Goal: Task Accomplishment & Management: Complete application form

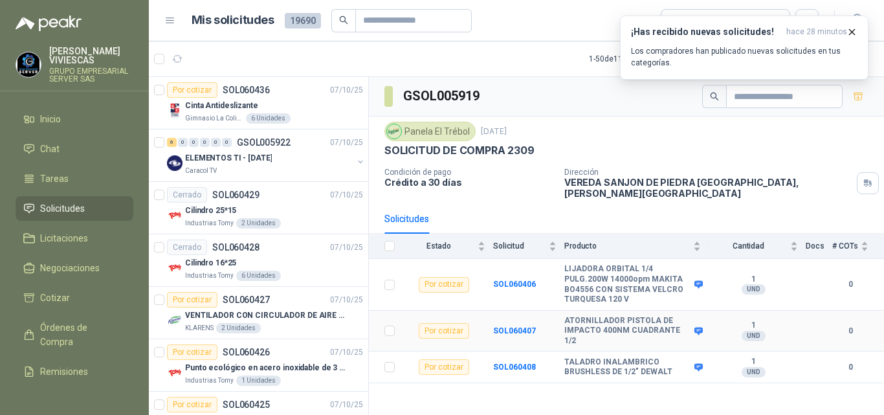
scroll to position [712, 0]
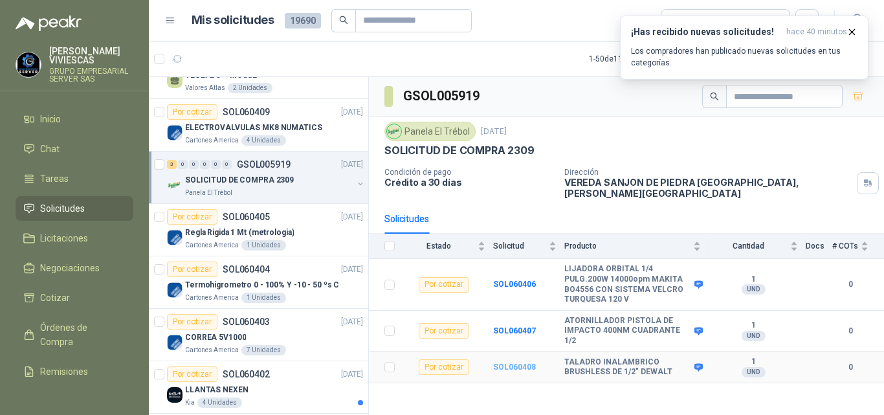
click at [504, 362] on b "SOL060408" at bounding box center [514, 366] width 43 height 9
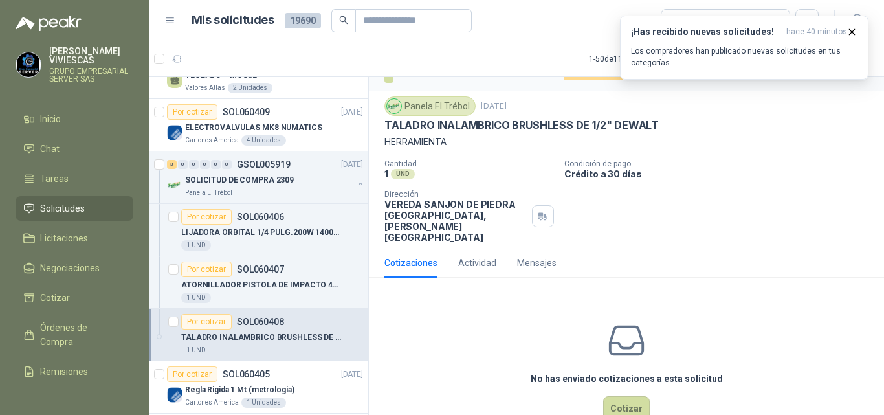
scroll to position [34, 0]
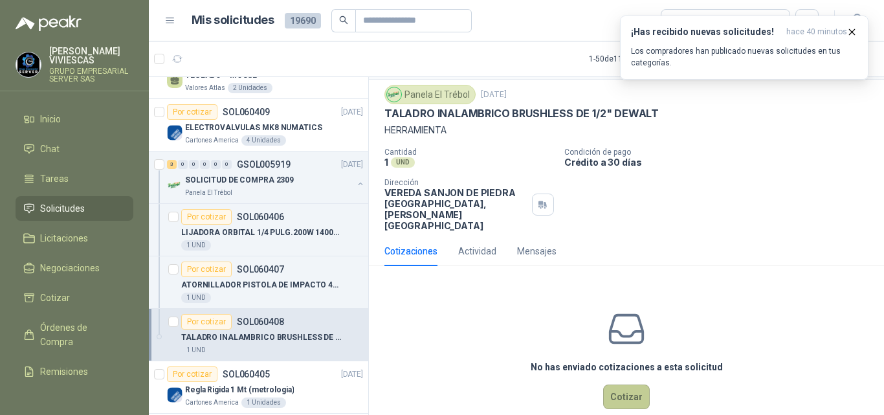
click at [626, 384] on button "Cotizar" at bounding box center [626, 396] width 47 height 25
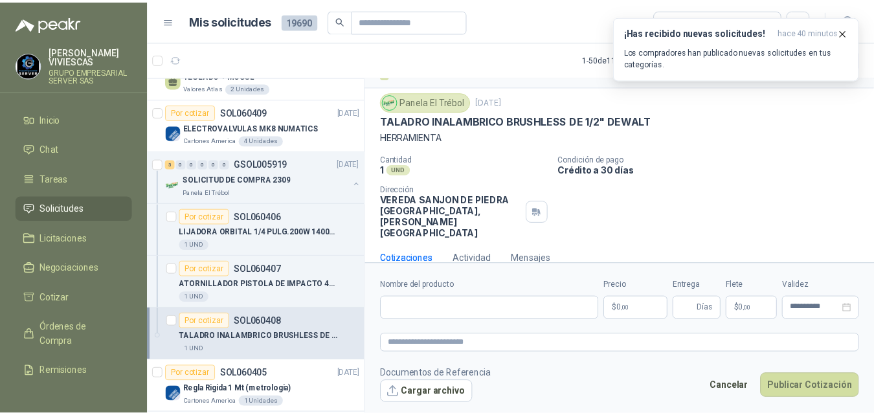
scroll to position [26, 0]
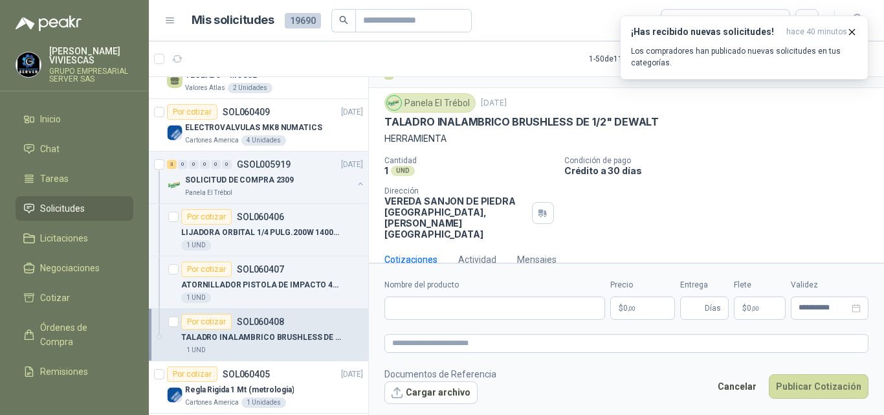
click at [588, 281] on label "Nombre del producto" at bounding box center [494, 285] width 221 height 12
click at [588, 296] on input "Nombre del producto" at bounding box center [494, 307] width 221 height 23
click at [575, 311] on input "Nombre del producto" at bounding box center [494, 307] width 221 height 23
click at [619, 311] on body "RODRIGO VIVIESCAS GRUPO EMPRESARIAL SERVER SAS Inicio Chat Tareas Solicitudes L…" at bounding box center [442, 207] width 884 height 415
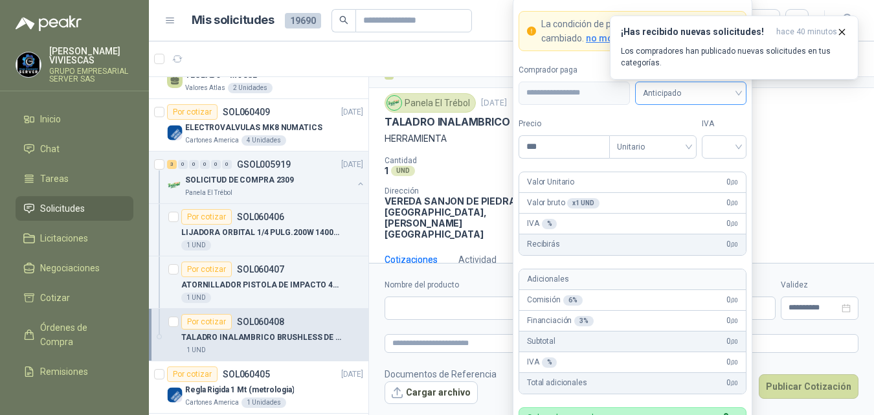
click at [662, 93] on span "Anticipado" at bounding box center [691, 92] width 96 height 19
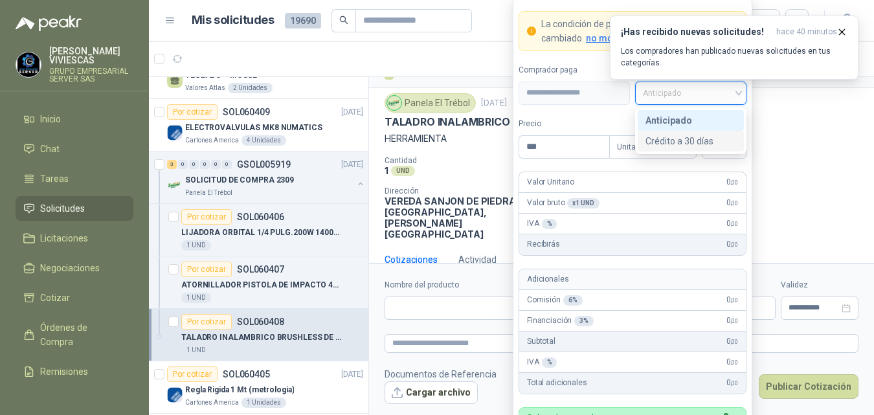
click at [670, 140] on div "Crédito a 30 días" at bounding box center [690, 141] width 91 height 14
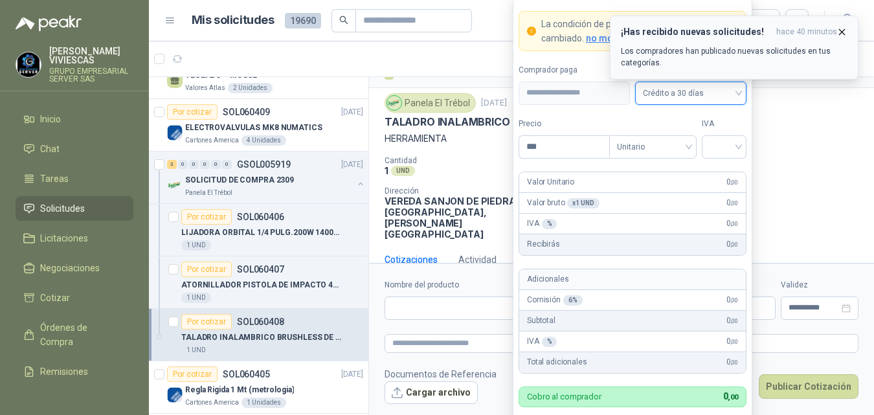
click at [845, 31] on icon "button" at bounding box center [841, 32] width 11 height 11
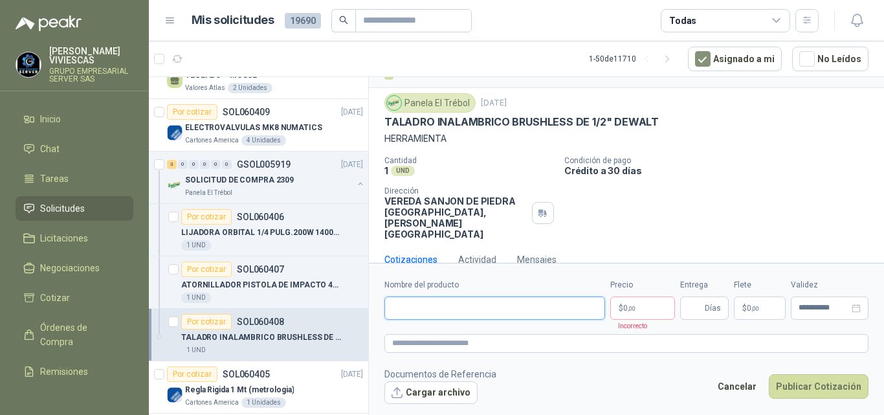
click at [447, 308] on input "Nombre del producto" at bounding box center [494, 307] width 221 height 23
type input "**********"
click at [625, 305] on body "RODRIGO VIVIESCAS GRUPO EMPRESARIAL SERVER SAS Inicio Chat Tareas Solicitudes L…" at bounding box center [442, 207] width 884 height 415
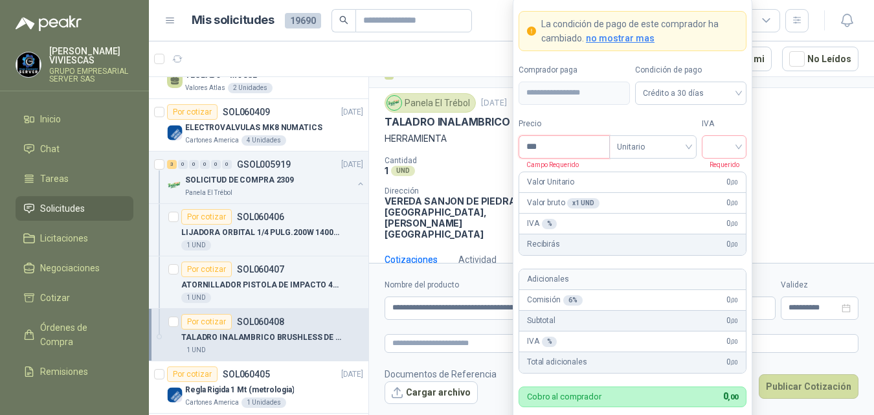
click at [555, 150] on input "***" at bounding box center [564, 147] width 90 height 22
click at [738, 149] on div at bounding box center [724, 146] width 45 height 23
type input "*********"
click at [714, 172] on div "19%" at bounding box center [724, 174] width 24 height 14
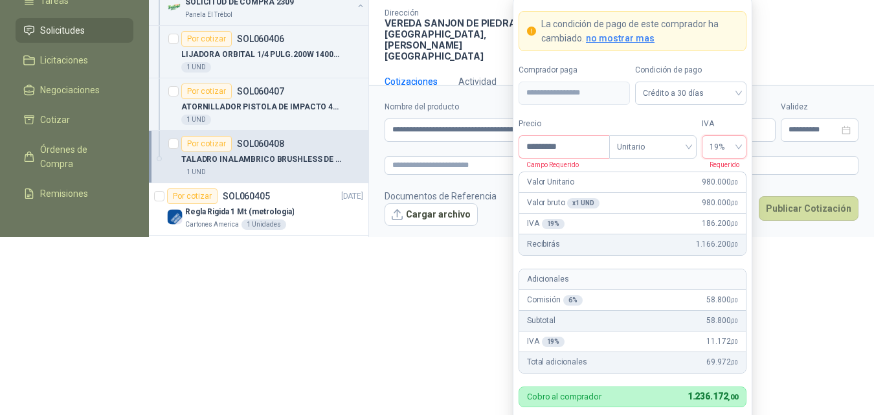
scroll to position [188, 0]
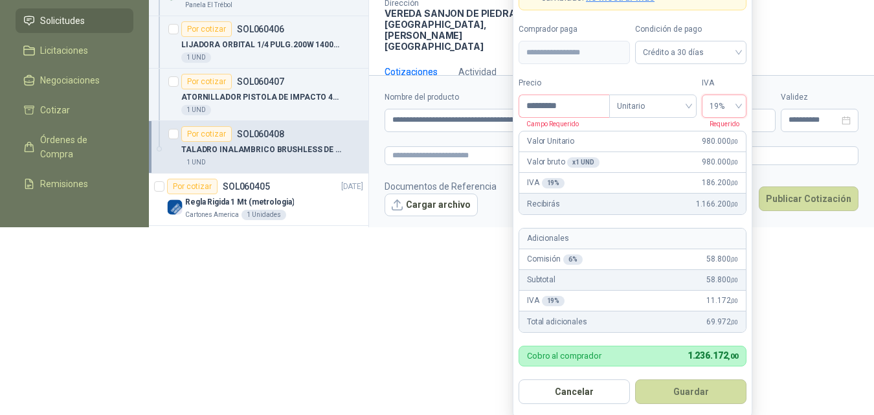
click at [697, 389] on button "Guardar" at bounding box center [690, 391] width 111 height 25
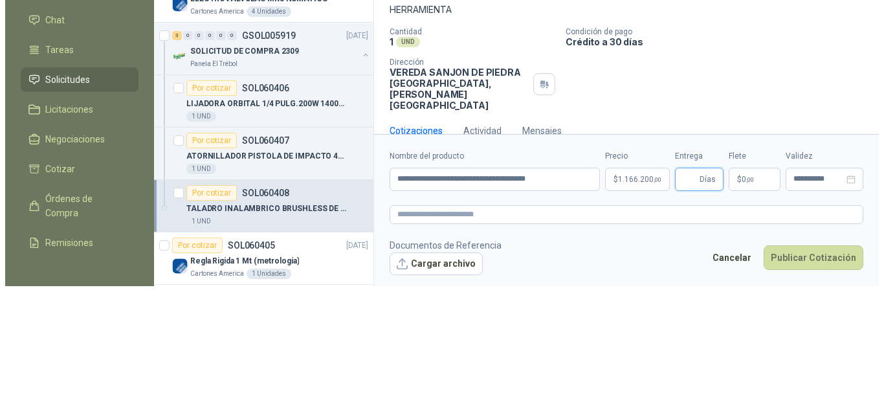
scroll to position [0, 0]
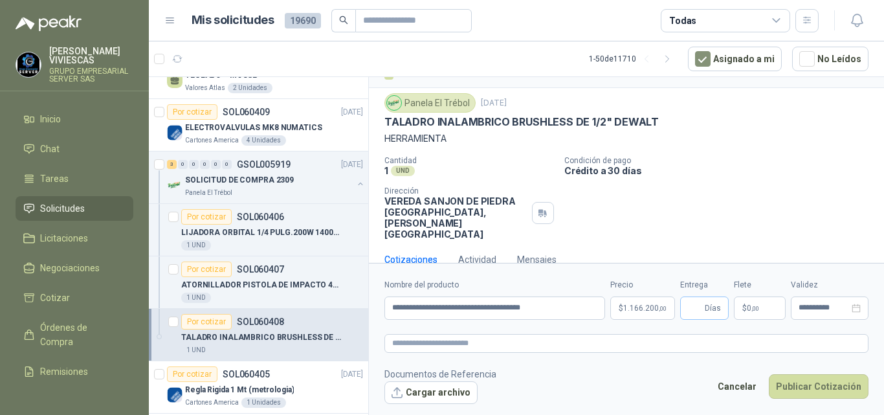
click at [705, 309] on span "Días" at bounding box center [713, 308] width 16 height 22
click at [696, 309] on input "Entrega" at bounding box center [695, 308] width 14 height 22
click at [696, 308] on input "Entrega" at bounding box center [695, 308] width 14 height 22
type input "*"
click at [749, 303] on p "$ 0 ,00" at bounding box center [760, 307] width 52 height 23
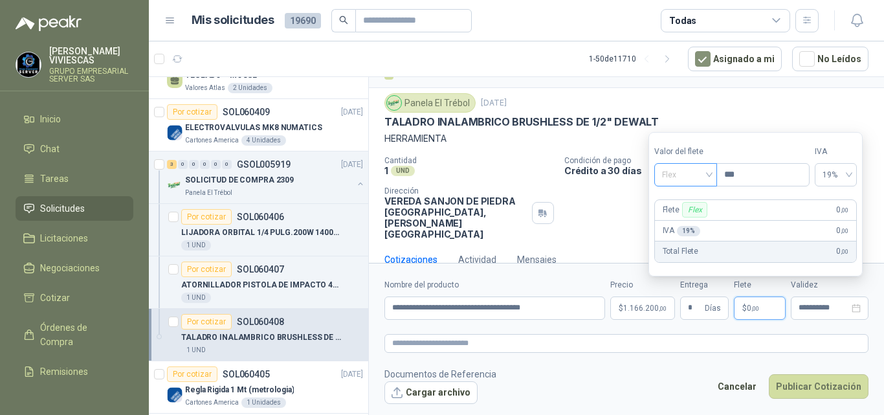
click at [667, 173] on span "Flex" at bounding box center [685, 174] width 47 height 19
click at [689, 219] on div "Incluido" at bounding box center [687, 223] width 45 height 14
click at [754, 306] on span ",00" at bounding box center [755, 308] width 8 height 7
click at [839, 382] on button "Publicar Cotización" at bounding box center [819, 386] width 100 height 25
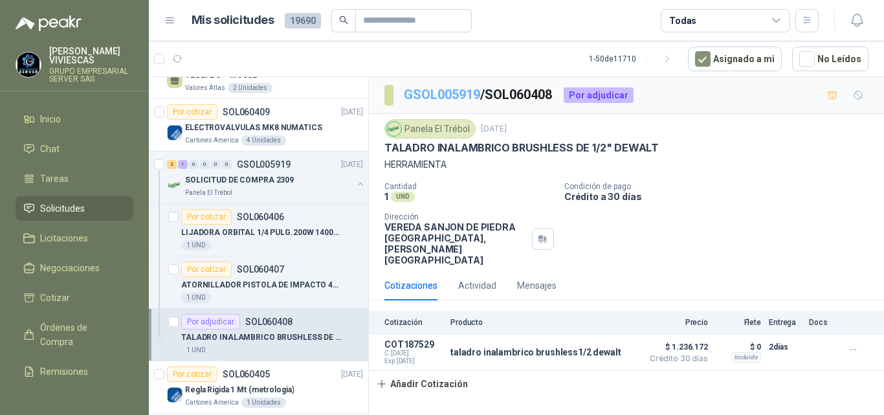
click at [450, 88] on link "GSOL005919" at bounding box center [442, 95] width 76 height 16
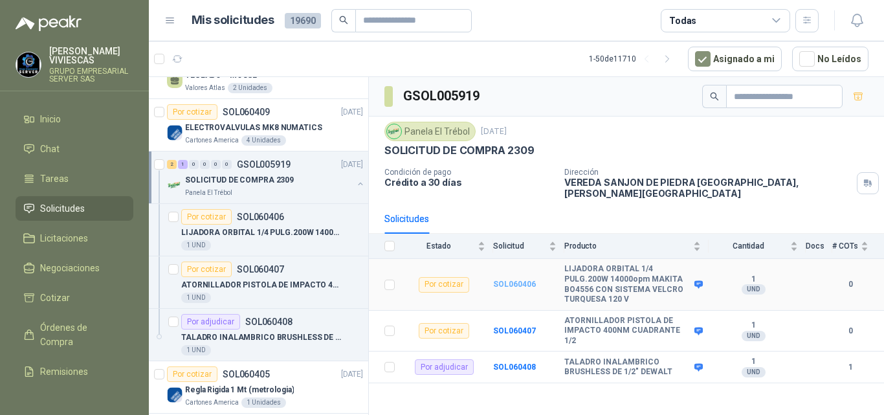
click at [504, 280] on b "SOL060406" at bounding box center [514, 284] width 43 height 9
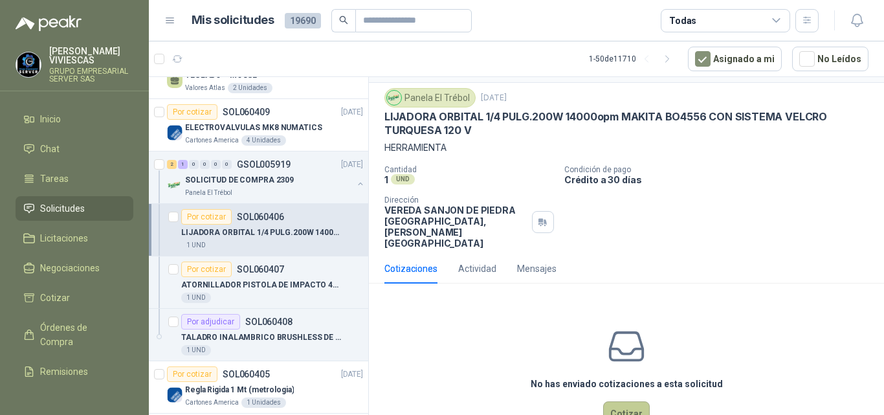
scroll to position [48, 0]
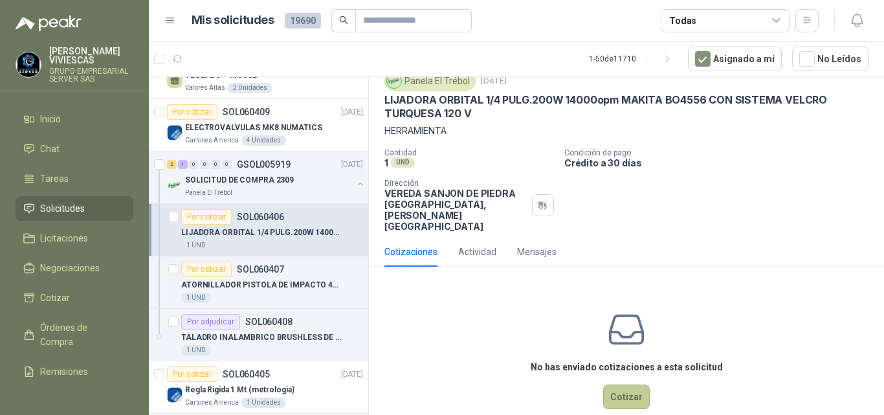
click at [621, 384] on button "Cotizar" at bounding box center [626, 396] width 47 height 25
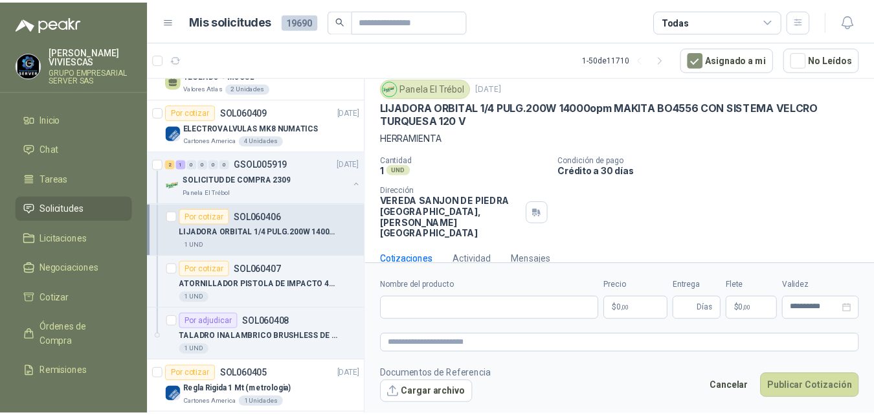
scroll to position [40, 0]
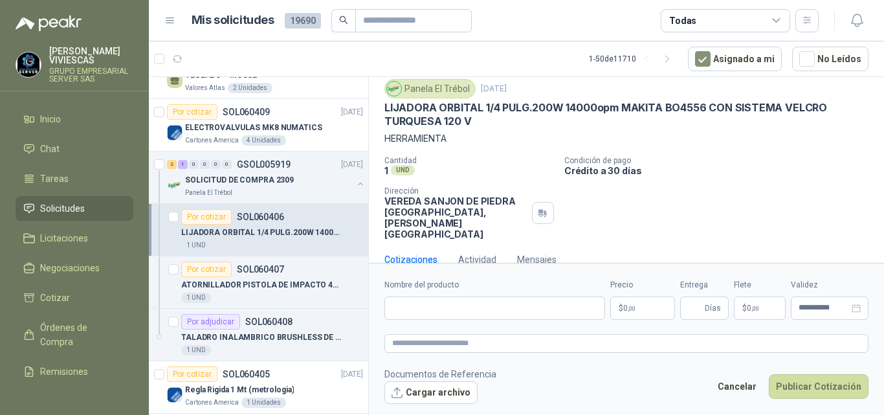
click at [632, 309] on body "RODRIGO VIVIESCAS GRUPO EMPRESARIAL SERVER SAS Inicio Chat Tareas Solicitudes L…" at bounding box center [442, 207] width 884 height 415
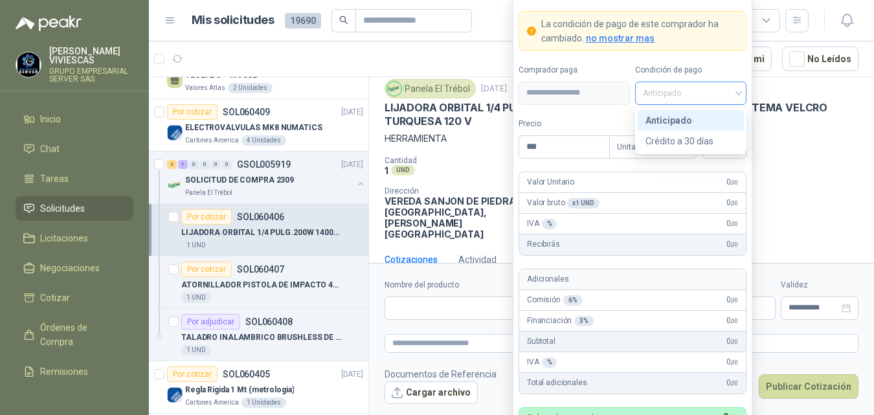
click at [650, 90] on span "Anticipado" at bounding box center [691, 92] width 96 height 19
click at [667, 141] on div "Crédito a 30 días" at bounding box center [690, 141] width 91 height 14
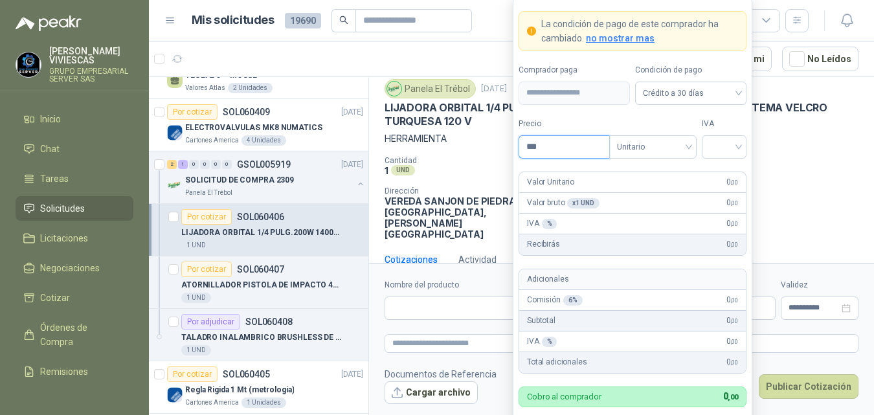
click at [551, 142] on input "***" at bounding box center [564, 147] width 90 height 22
type input "*********"
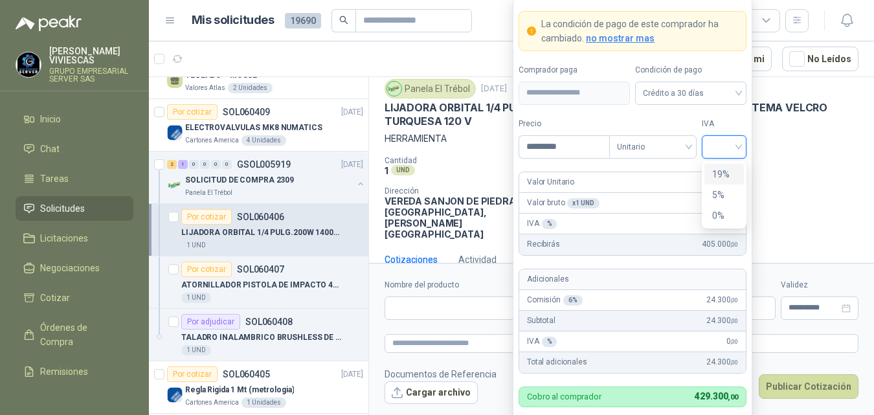
click at [713, 147] on input "search" at bounding box center [723, 145] width 29 height 19
click at [715, 176] on div "19%" at bounding box center [724, 174] width 24 height 14
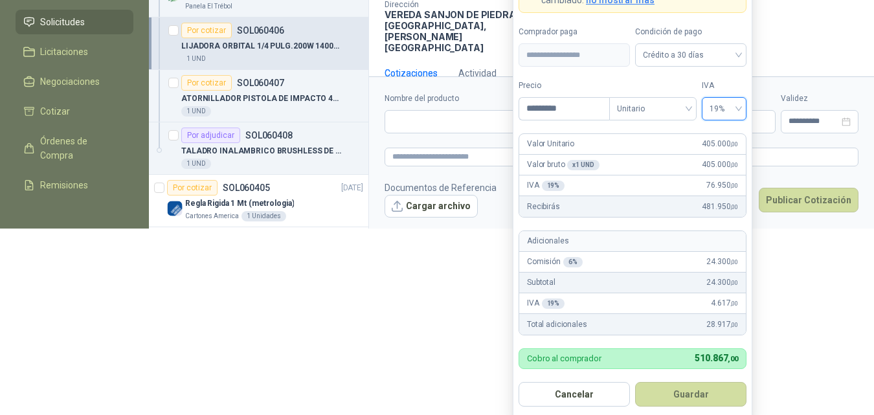
scroll to position [192, 0]
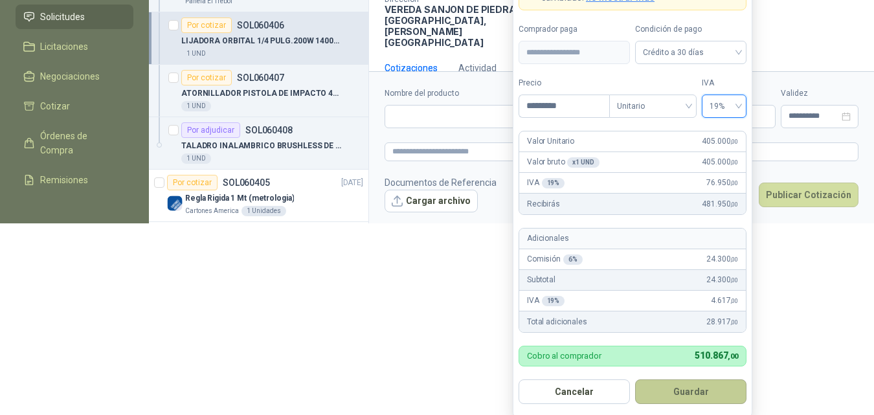
click at [697, 385] on button "Guardar" at bounding box center [690, 391] width 111 height 25
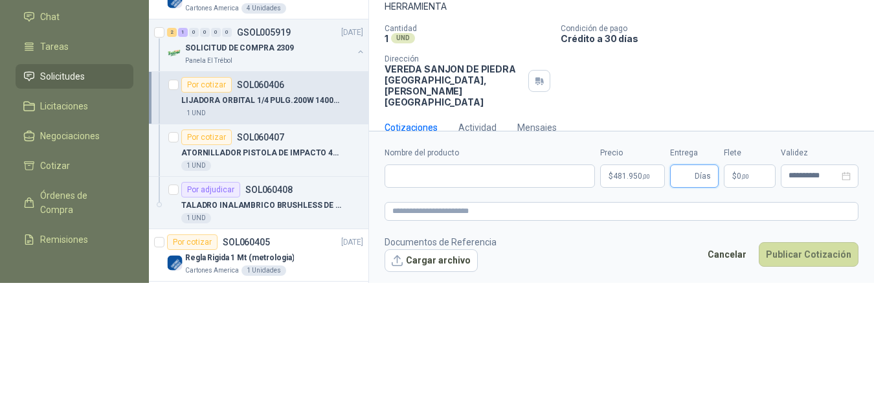
scroll to position [0, 0]
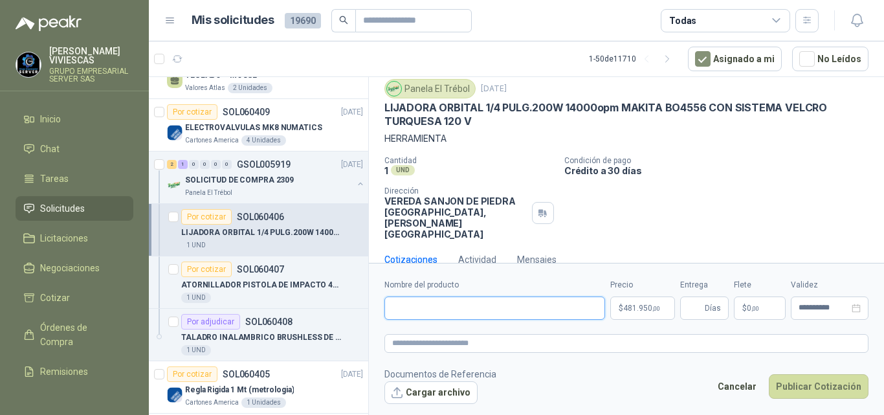
click at [412, 307] on input "Nombre del producto" at bounding box center [494, 307] width 221 height 23
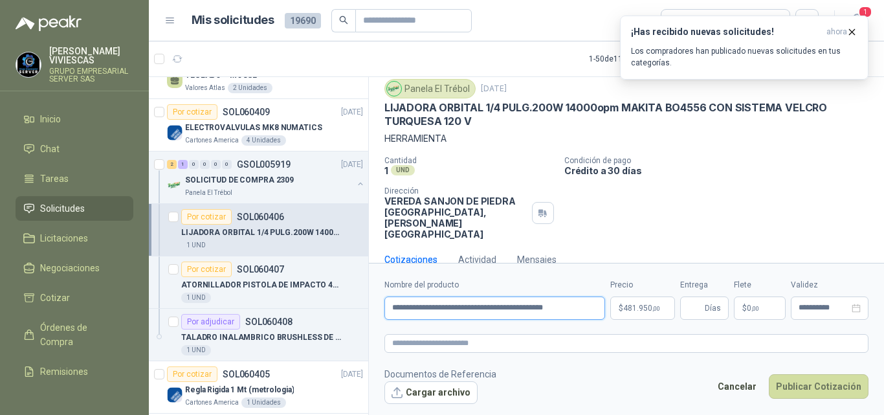
type input "**********"
click at [636, 305] on span "481.950 ,00" at bounding box center [641, 308] width 37 height 8
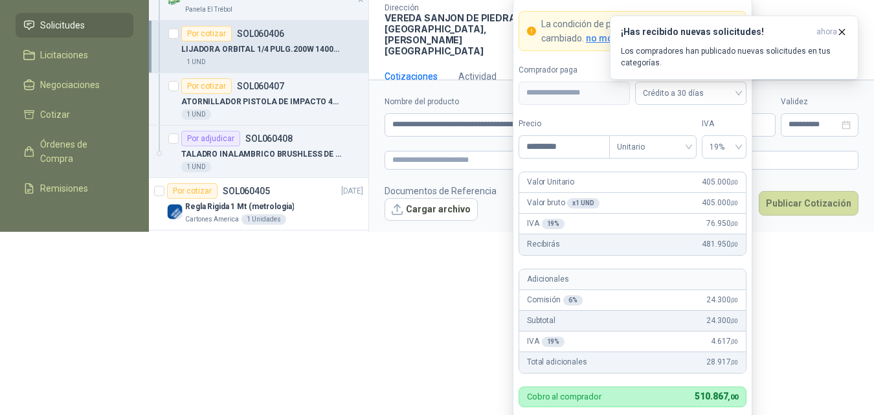
scroll to position [189, 0]
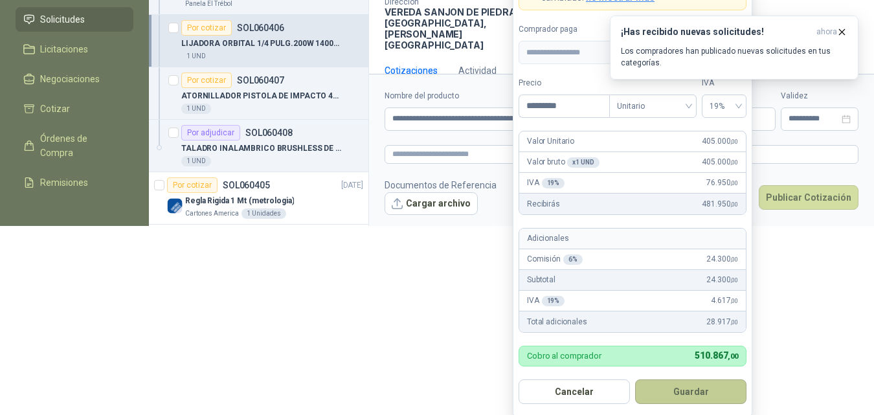
click at [685, 388] on button "Guardar" at bounding box center [690, 391] width 111 height 25
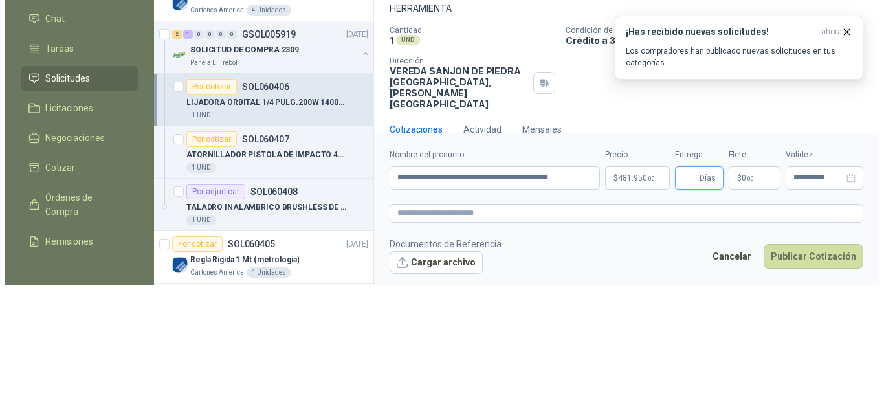
scroll to position [0, 0]
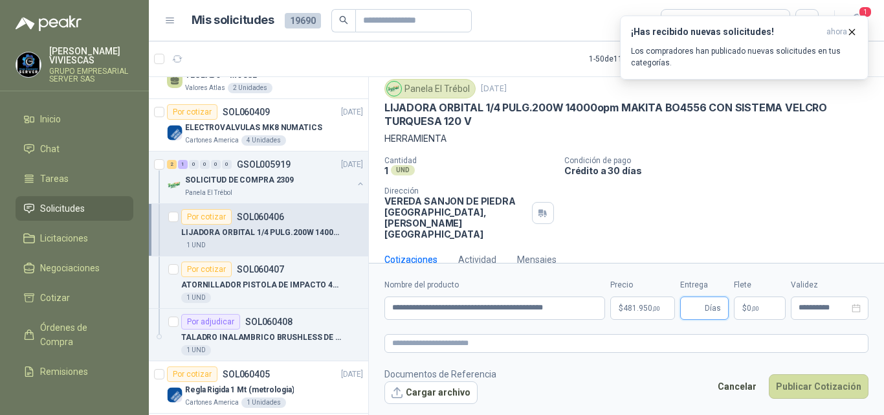
click at [696, 305] on input "Entrega" at bounding box center [695, 308] width 14 height 22
type input "*"
click at [753, 305] on span ",00" at bounding box center [755, 308] width 8 height 7
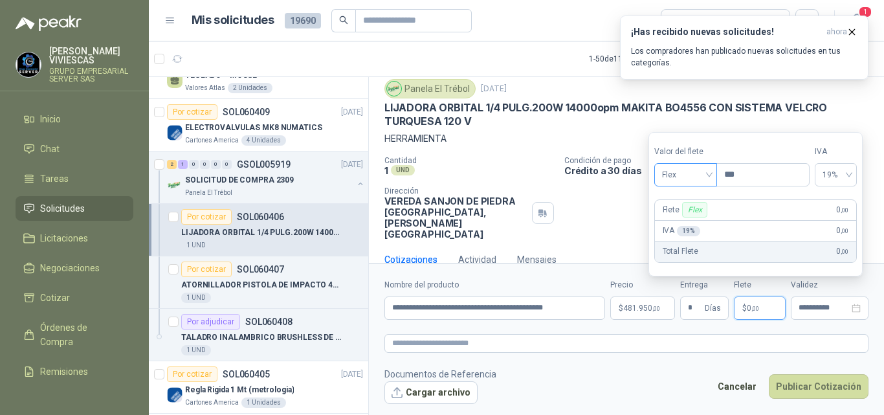
click at [675, 173] on span "Flex" at bounding box center [685, 174] width 47 height 19
click at [685, 224] on div "Incluido" at bounding box center [687, 223] width 45 height 14
click at [800, 384] on button "Publicar Cotización" at bounding box center [819, 386] width 100 height 25
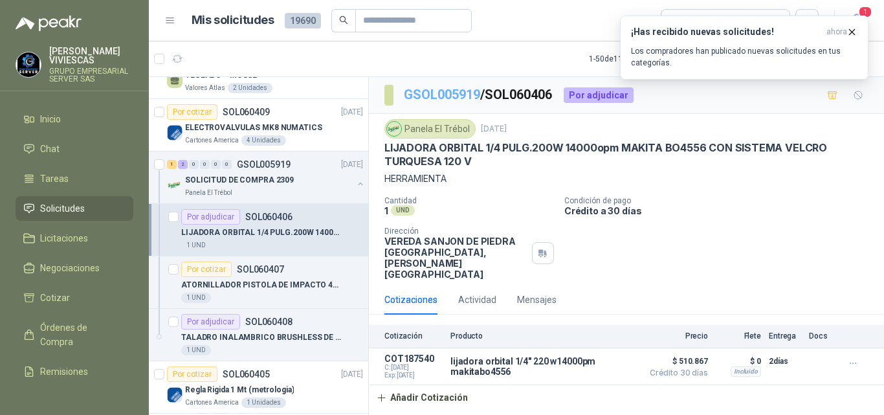
click at [453, 94] on link "GSOL005919" at bounding box center [442, 95] width 76 height 16
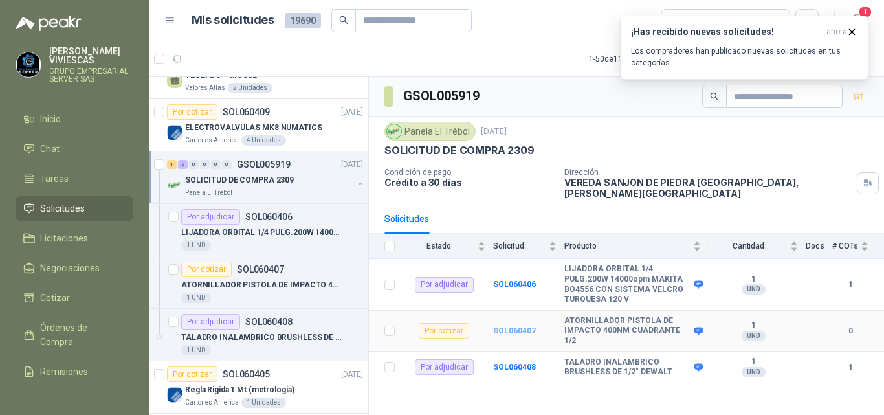
click at [500, 326] on b "SOL060407" at bounding box center [514, 330] width 43 height 9
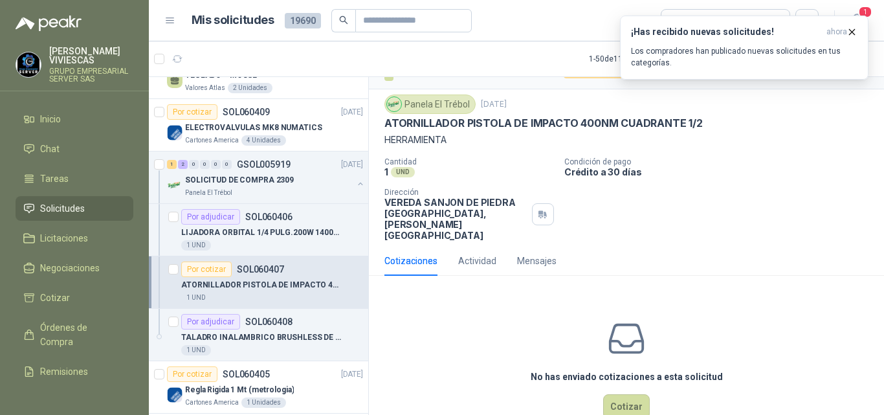
scroll to position [34, 0]
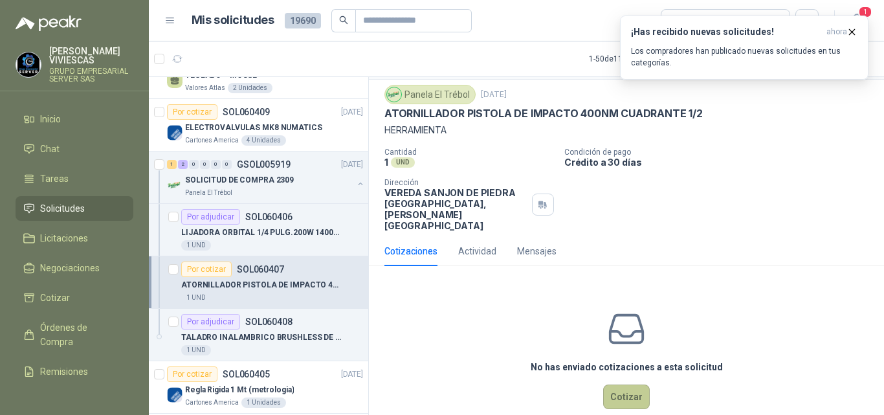
click at [614, 384] on button "Cotizar" at bounding box center [626, 396] width 47 height 25
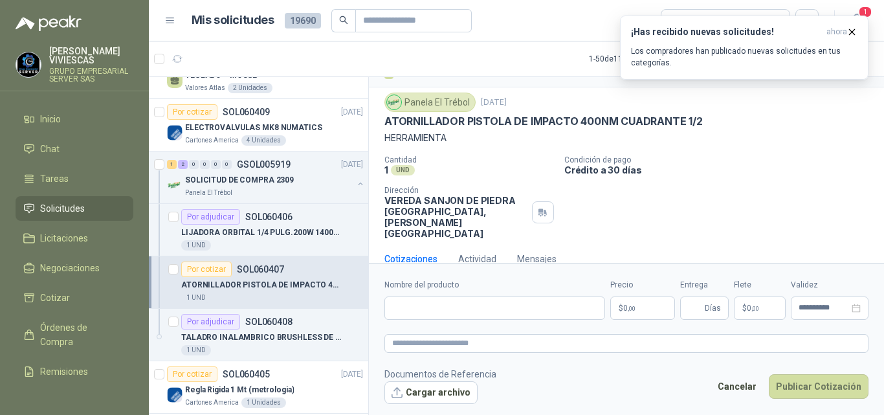
scroll to position [26, 0]
click at [401, 302] on input "Nombre del producto" at bounding box center [494, 307] width 221 height 23
click at [530, 307] on input "**********" at bounding box center [494, 307] width 221 height 23
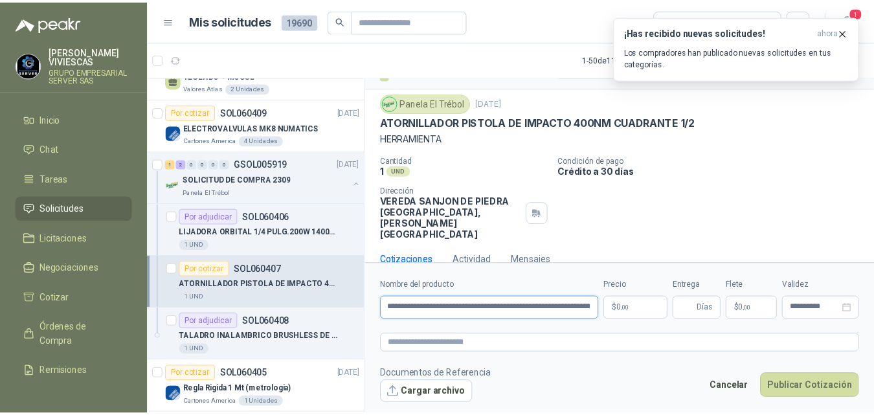
scroll to position [0, 32]
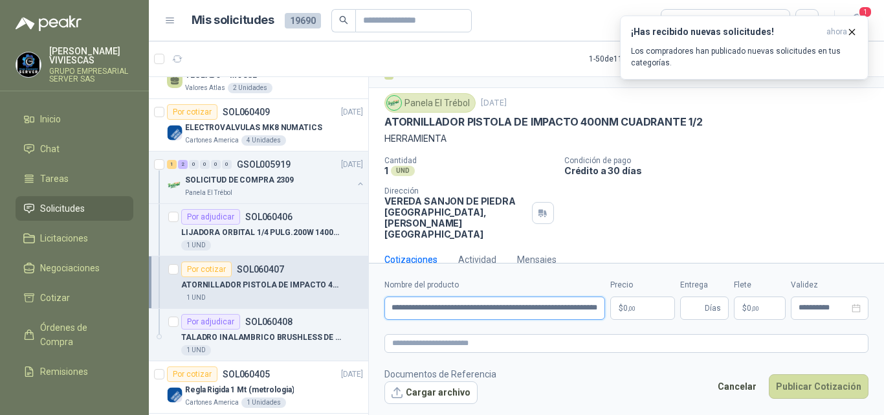
type input "**********"
click at [630, 309] on body "RODRIGO VIVIESCAS GRUPO EMPRESARIAL SERVER SAS Inicio Chat Tareas Solicitudes L…" at bounding box center [442, 207] width 884 height 415
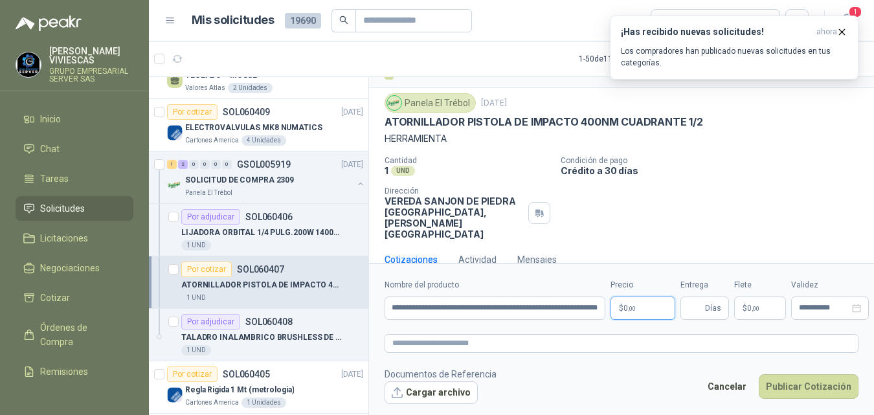
scroll to position [0, 0]
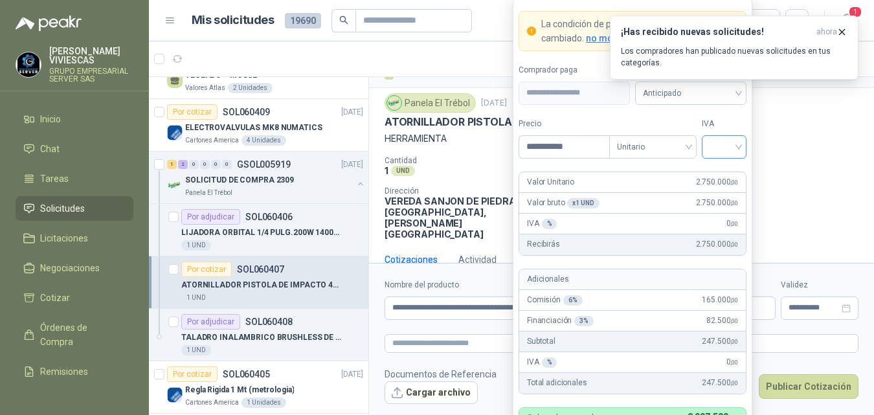
type input "**********"
click at [720, 147] on input "search" at bounding box center [723, 145] width 29 height 19
click at [720, 174] on div "19%" at bounding box center [724, 174] width 24 height 14
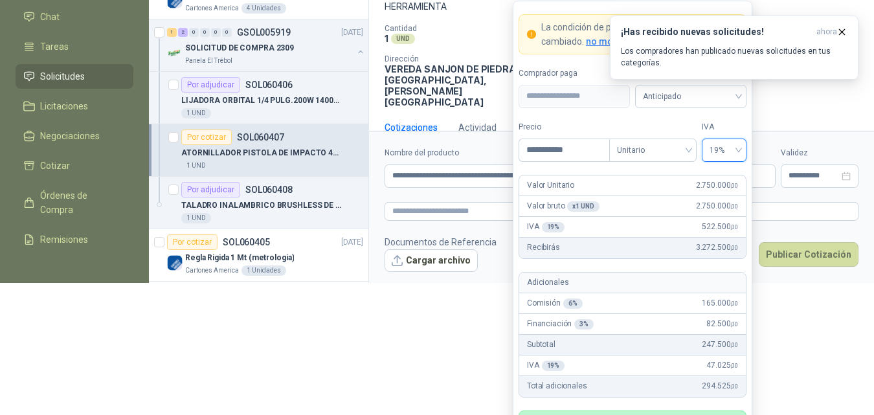
scroll to position [185, 0]
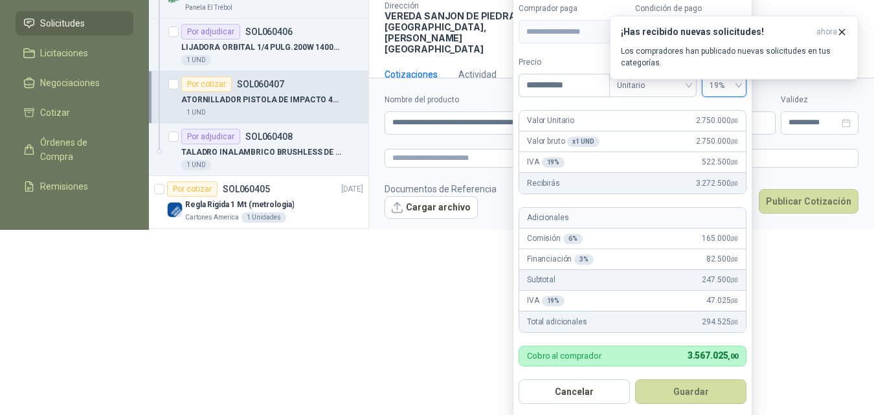
click at [689, 389] on button "Guardar" at bounding box center [690, 391] width 111 height 25
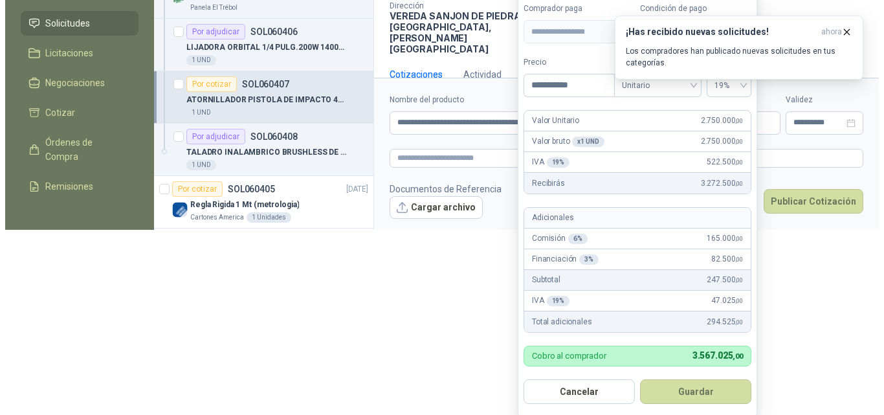
scroll to position [0, 0]
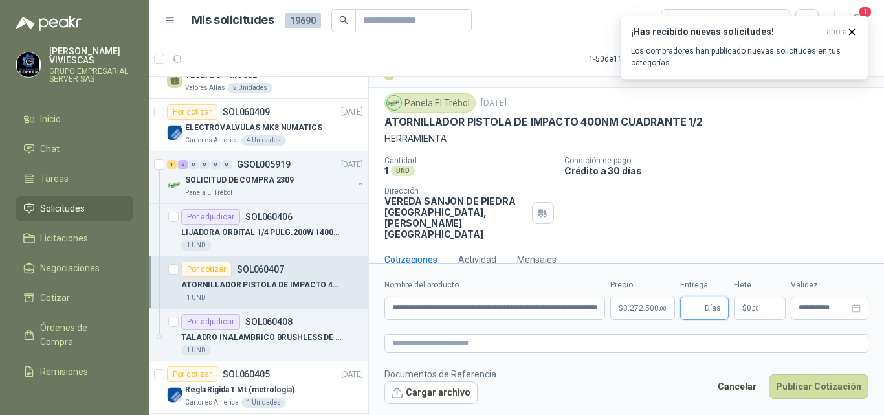
click at [698, 309] on input "Entrega" at bounding box center [695, 308] width 14 height 22
type input "*"
click at [754, 300] on p "$ 0 ,00" at bounding box center [760, 307] width 52 height 23
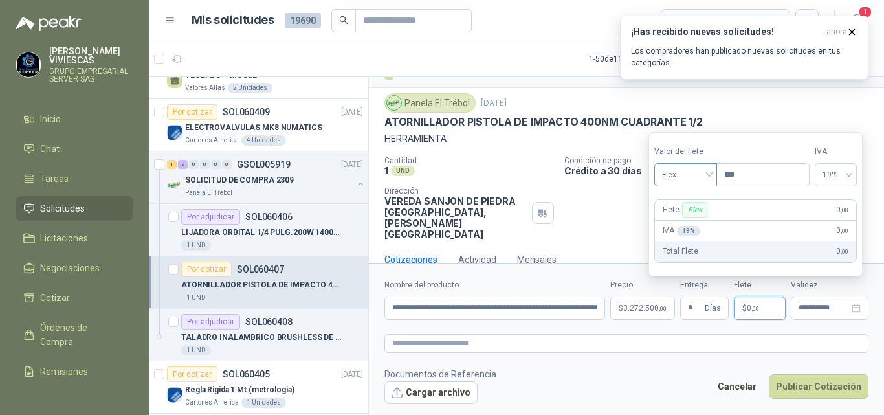
click at [672, 171] on span "Flex" at bounding box center [685, 174] width 47 height 19
click at [685, 222] on div "Incluido" at bounding box center [687, 223] width 45 height 14
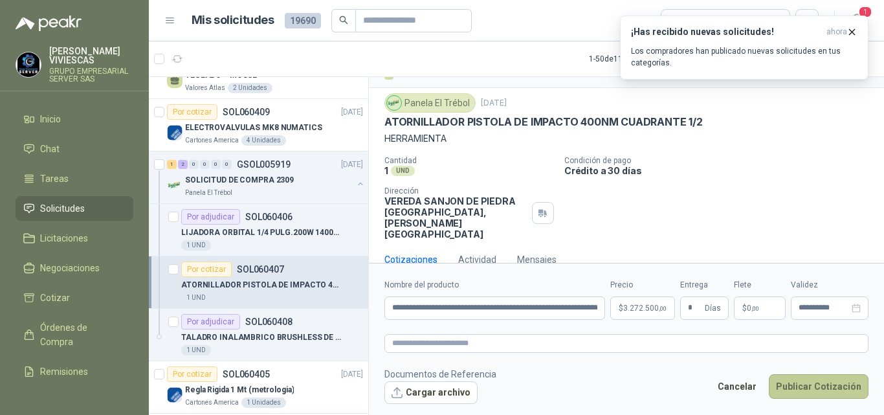
click at [817, 377] on button "Publicar Cotización" at bounding box center [819, 386] width 100 height 25
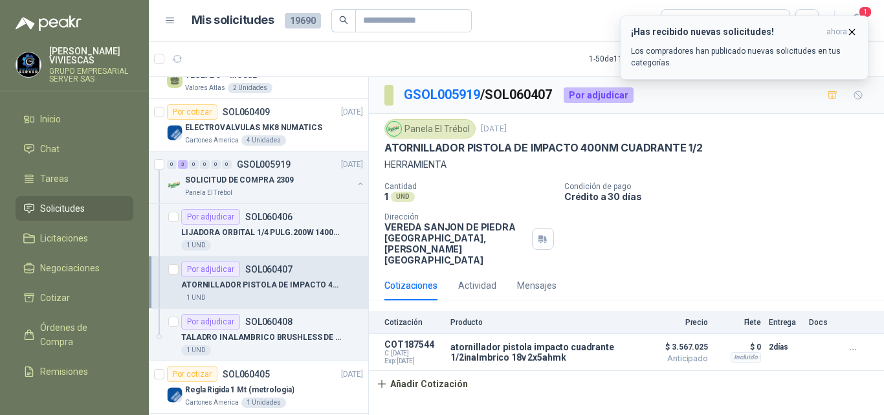
click at [850, 30] on icon "button" at bounding box center [852, 31] width 5 height 5
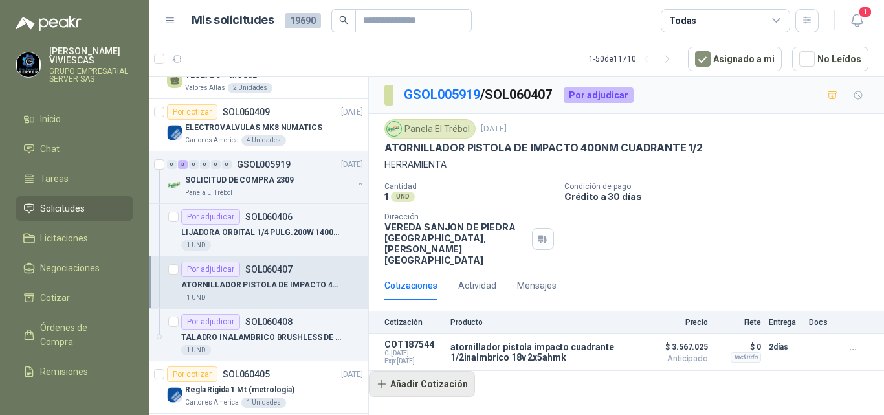
click at [452, 371] on button "Añadir Cotización" at bounding box center [422, 384] width 106 height 26
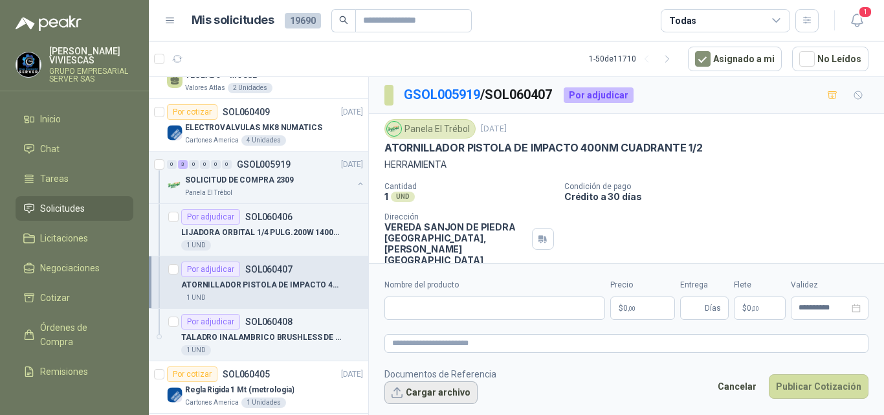
click at [396, 391] on button "Cargar archivo" at bounding box center [430, 392] width 93 height 23
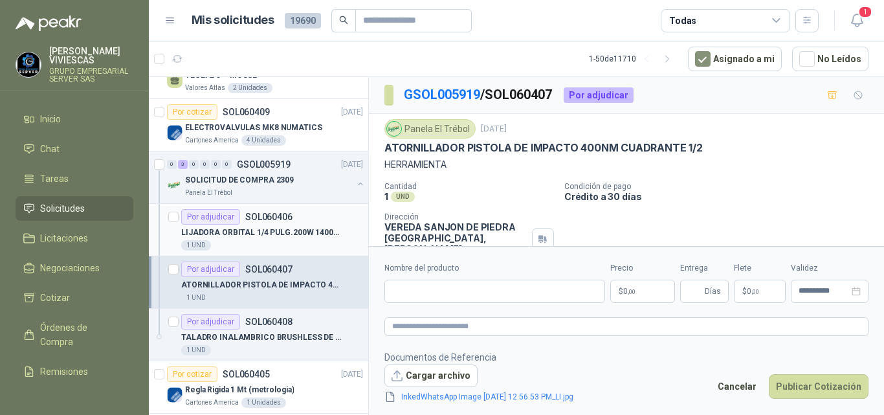
click at [243, 227] on p "LIJADORA ORBITAL 1/4 PULG.200W 14000opm MAKITA BO4556 CON SISTEMA VELCRO TURQUE…" at bounding box center [261, 233] width 161 height 12
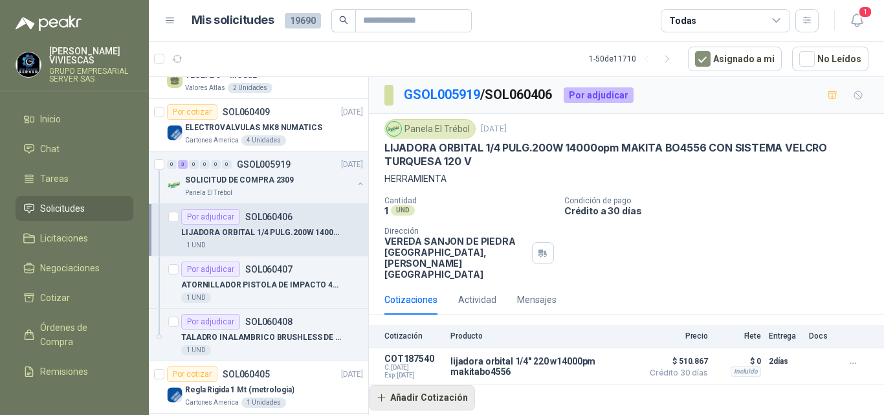
click at [432, 385] on button "Añadir Cotización" at bounding box center [422, 398] width 106 height 26
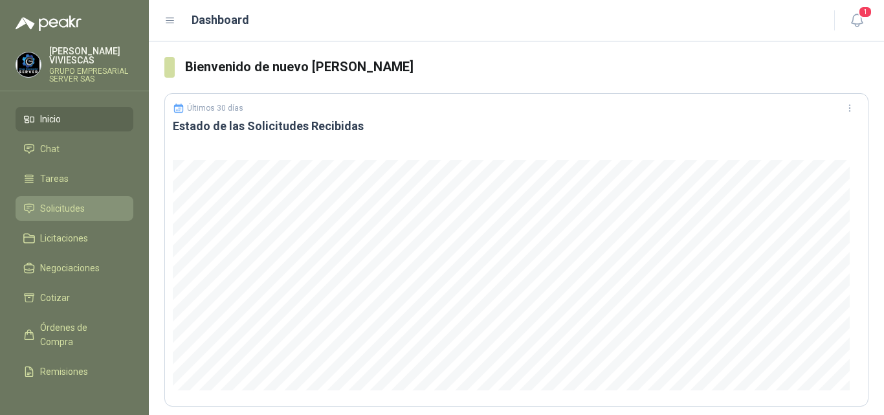
click at [71, 205] on span "Solicitudes" at bounding box center [62, 208] width 45 height 14
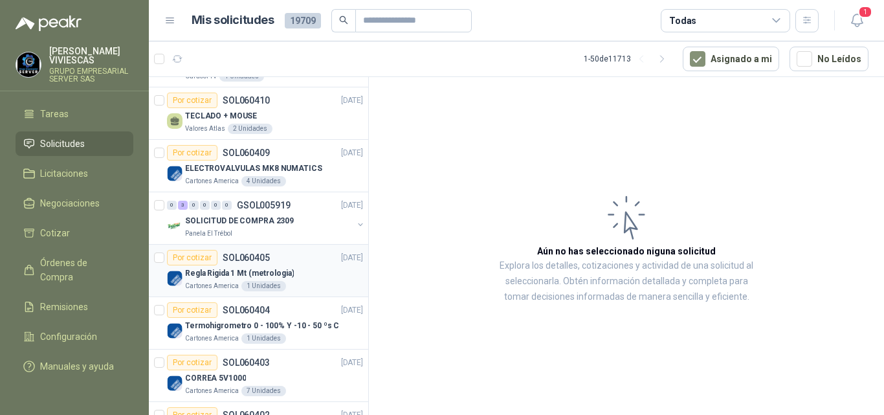
scroll to position [841, 0]
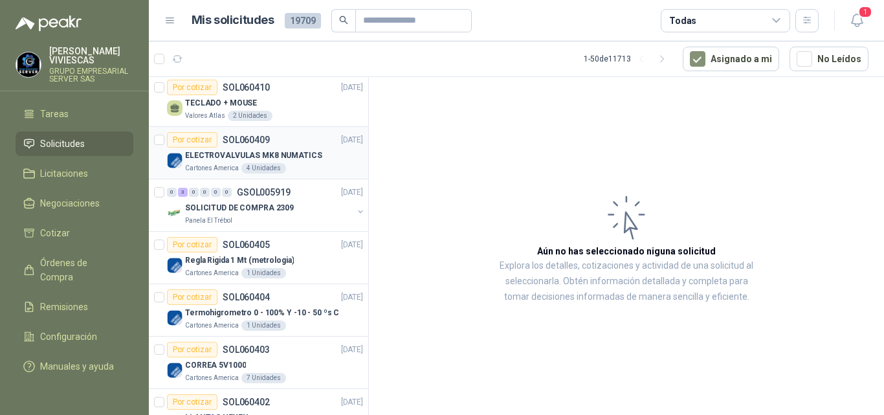
click at [216, 155] on p "ELECTROVALVULAS MK8 NUMATICS" at bounding box center [253, 156] width 137 height 12
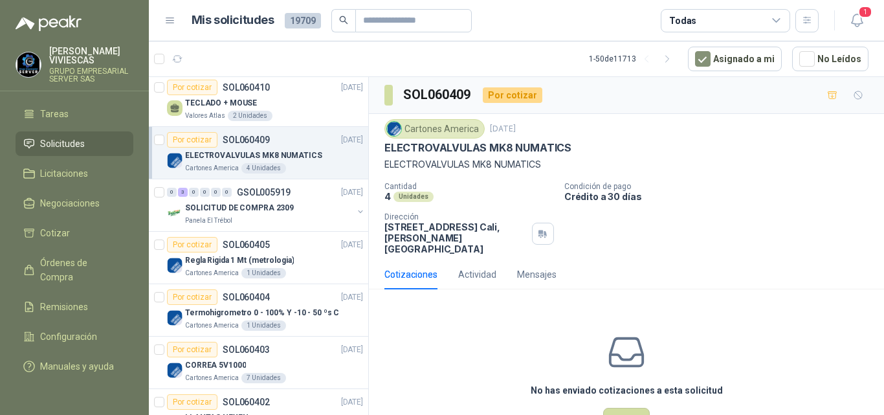
scroll to position [34, 0]
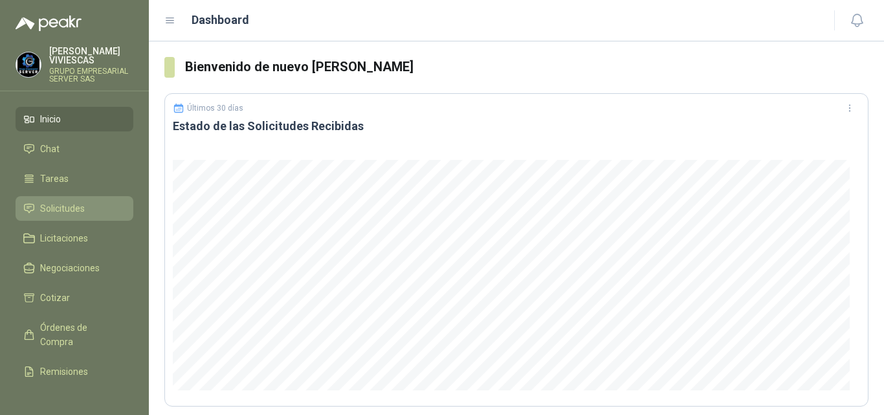
click at [62, 200] on link "Solicitudes" at bounding box center [75, 208] width 118 height 25
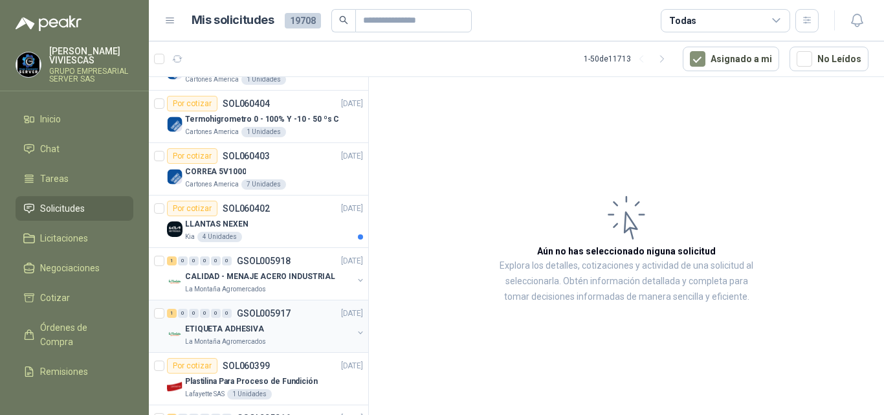
scroll to position [1036, 0]
click at [208, 170] on p "CORREA 5V1000" at bounding box center [215, 171] width 61 height 12
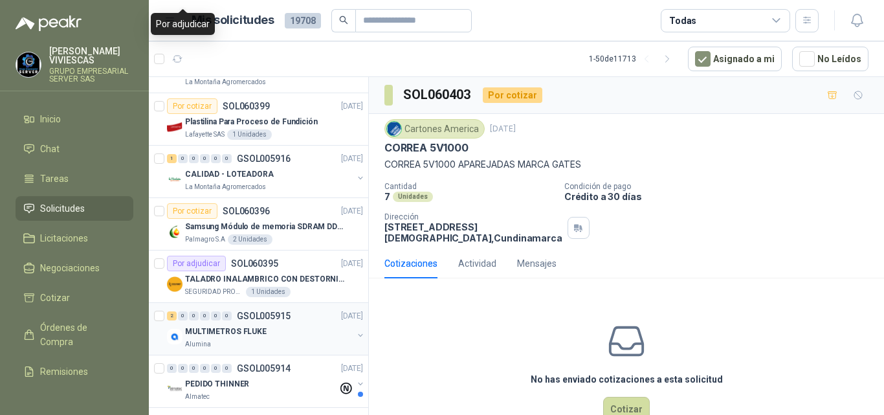
scroll to position [1359, 0]
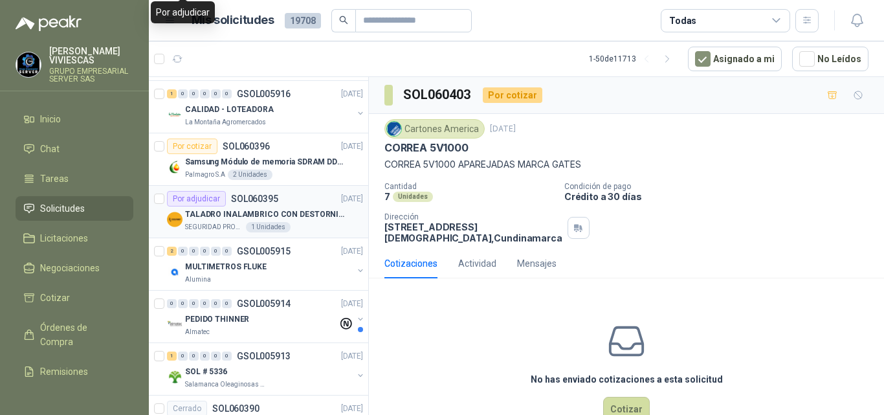
click at [270, 214] on p "TALADRO INALAMBRICO CON DESTORNILLADOR DE ESTRIA" at bounding box center [265, 214] width 161 height 12
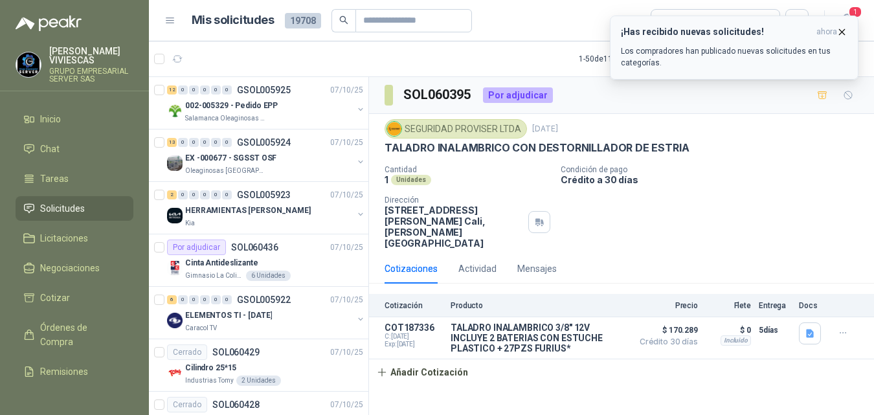
click at [845, 28] on icon "button" at bounding box center [841, 32] width 11 height 11
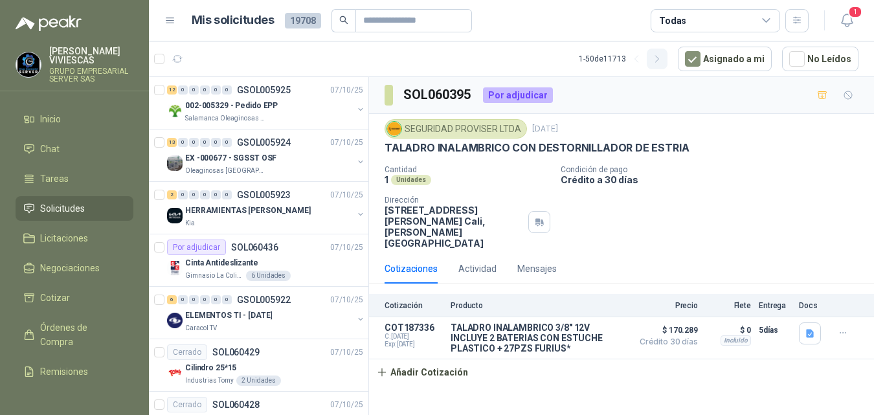
click at [657, 60] on icon "button" at bounding box center [657, 59] width 11 height 11
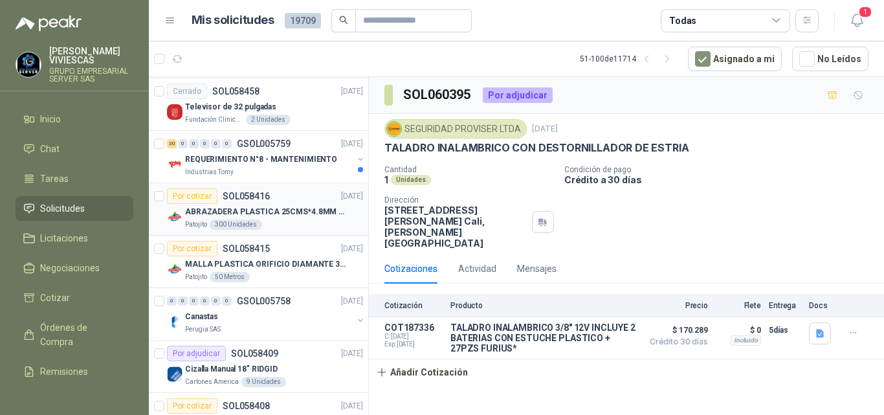
scroll to position [2265, 0]
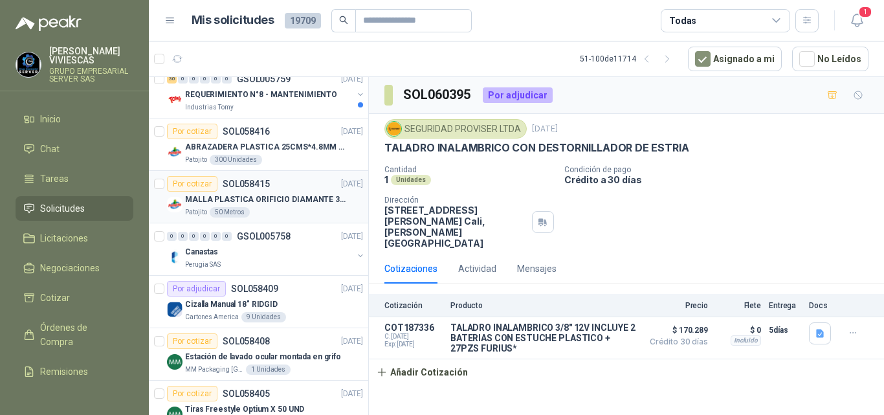
click at [271, 199] on p "MALLA PLASTICA ORIFICIO DIAMANTE 3MM" at bounding box center [265, 200] width 161 height 12
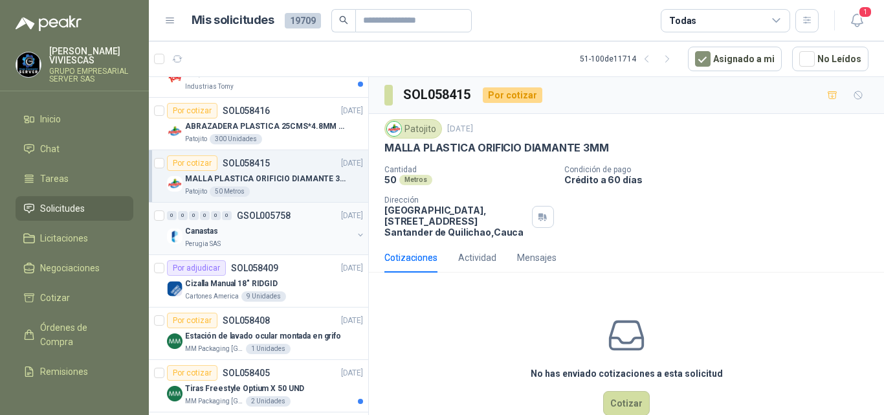
scroll to position [2297, 0]
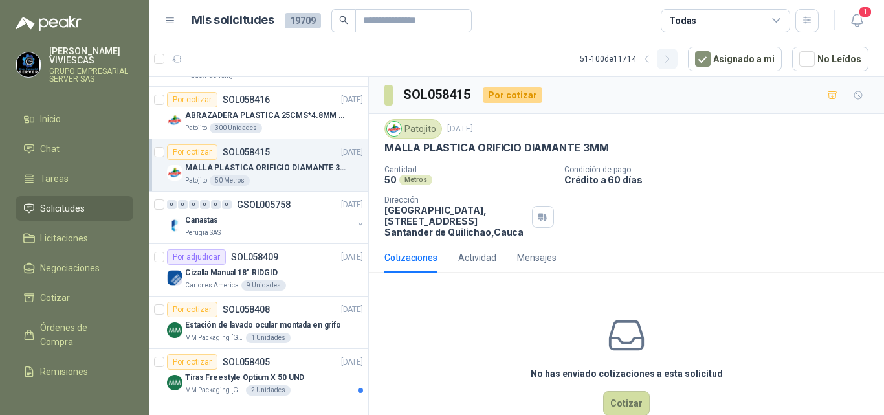
click at [668, 57] on icon "button" at bounding box center [667, 59] width 11 height 11
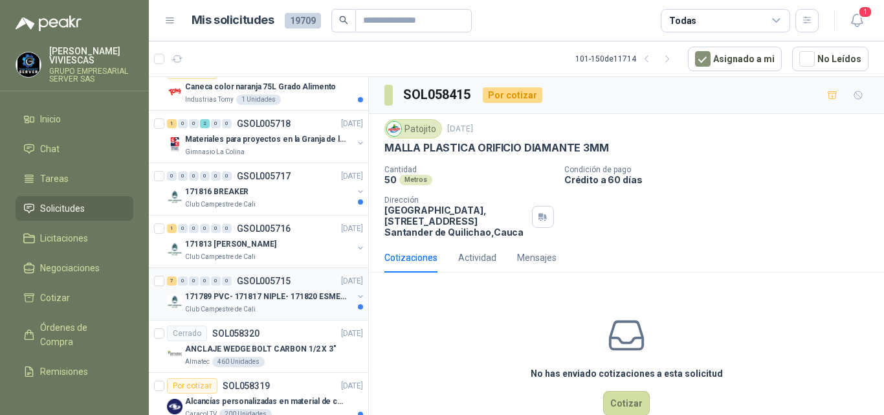
scroll to position [1036, 0]
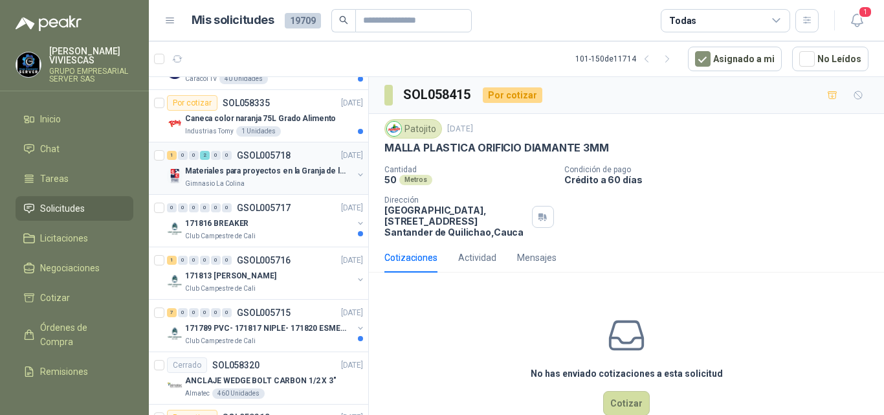
click at [251, 170] on p "Materiales para proyectos en la Granja de la UI" at bounding box center [265, 171] width 161 height 12
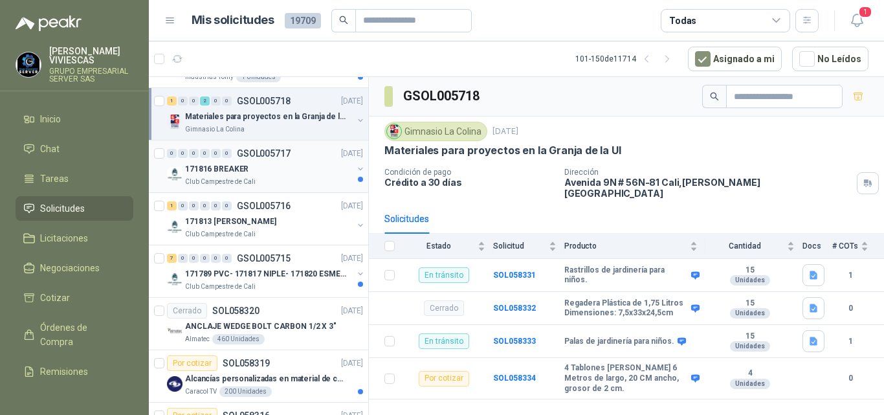
scroll to position [1100, 0]
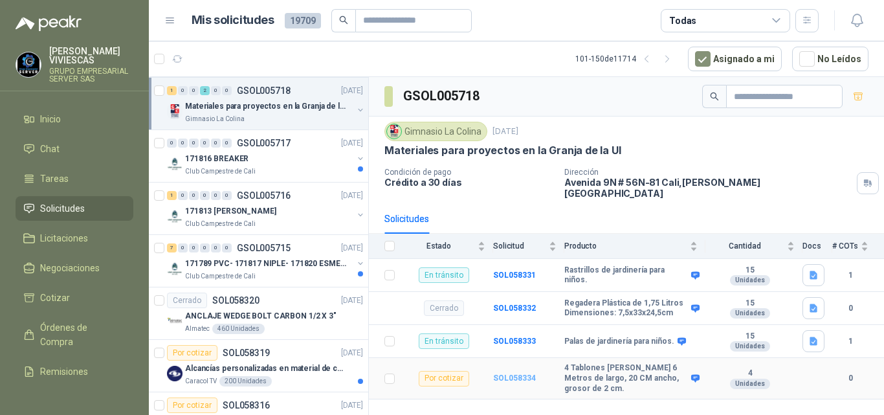
click at [518, 373] on b "SOL058334" at bounding box center [514, 377] width 43 height 9
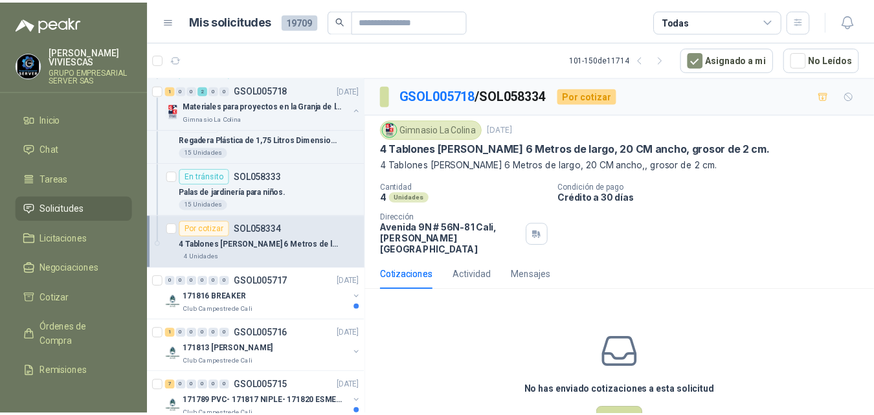
scroll to position [1230, 0]
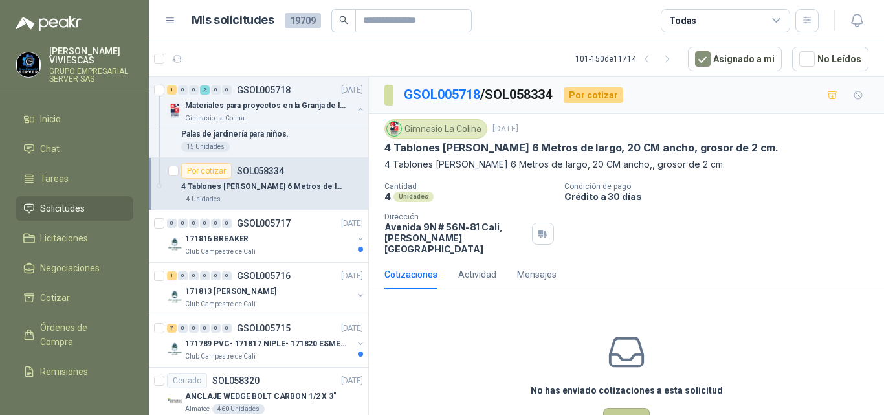
click at [626, 408] on button "Cotizar" at bounding box center [626, 420] width 47 height 25
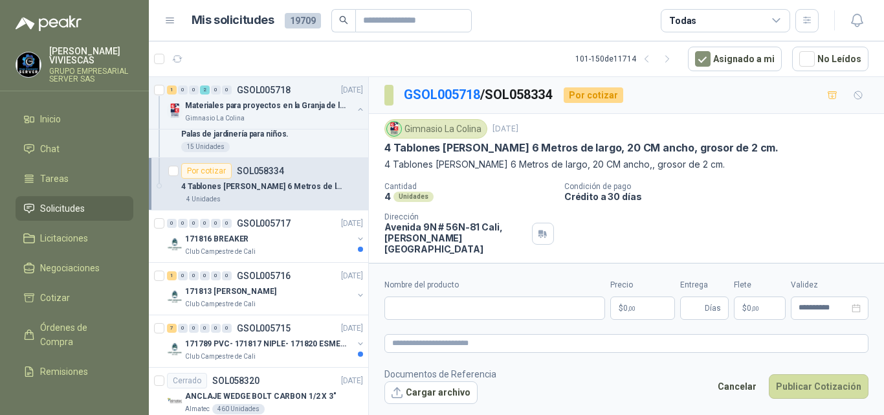
click at [637, 305] on body "RODRIGO VIVIESCAS GRUPO EMPRESARIAL SERVER SAS Inicio Chat Tareas Solicitudes L…" at bounding box center [442, 207] width 884 height 415
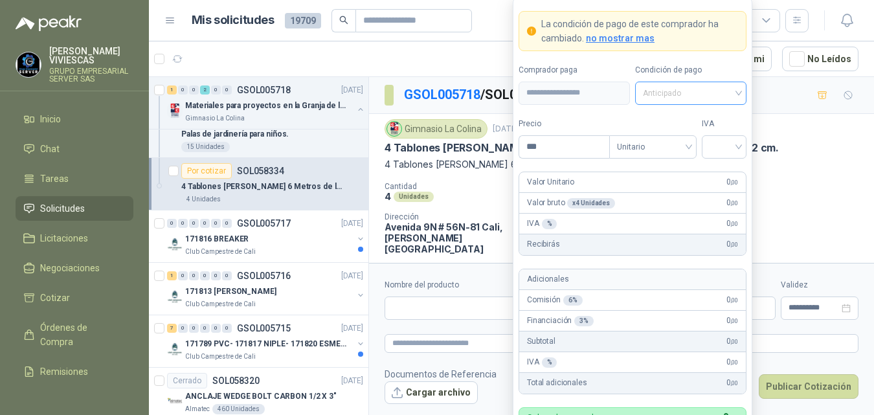
click at [654, 93] on span "Anticipado" at bounding box center [691, 92] width 96 height 19
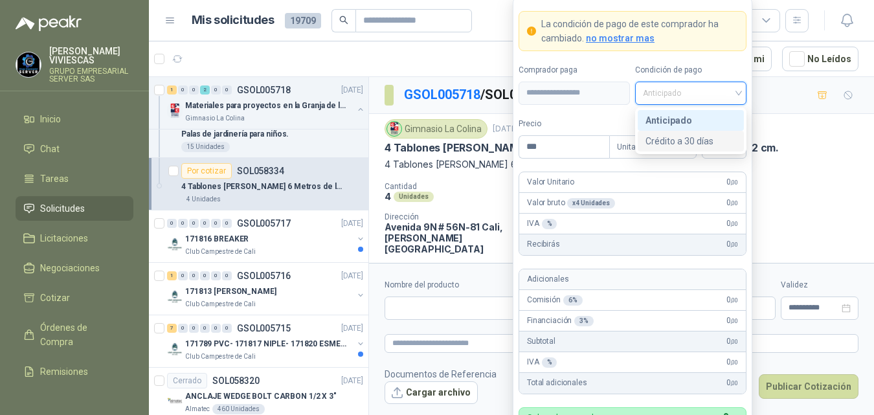
click at [669, 142] on div "Crédito a 30 días" at bounding box center [690, 141] width 91 height 14
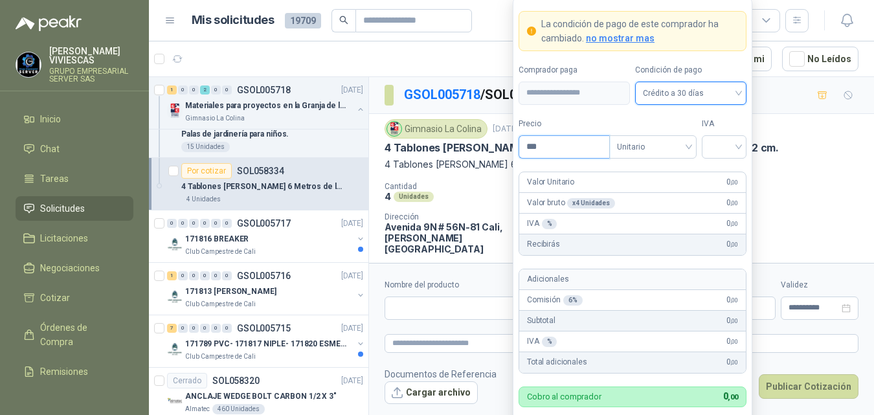
click at [557, 148] on input "***" at bounding box center [564, 147] width 90 height 22
type input "********"
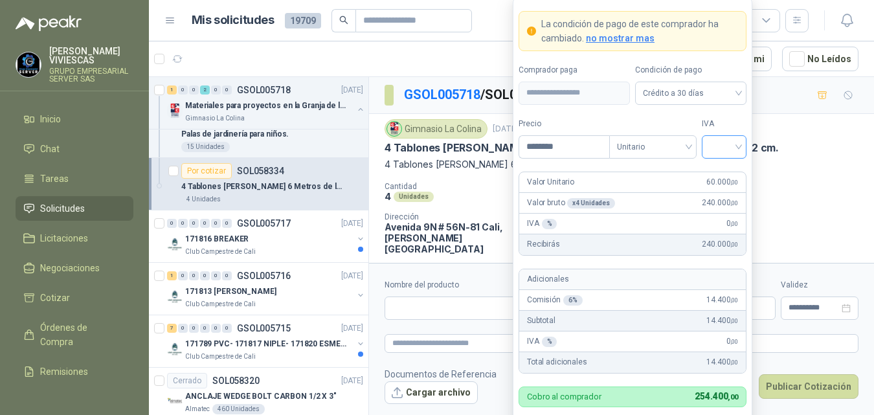
click at [731, 146] on input "search" at bounding box center [723, 145] width 29 height 19
click at [718, 175] on div "19%" at bounding box center [724, 174] width 24 height 14
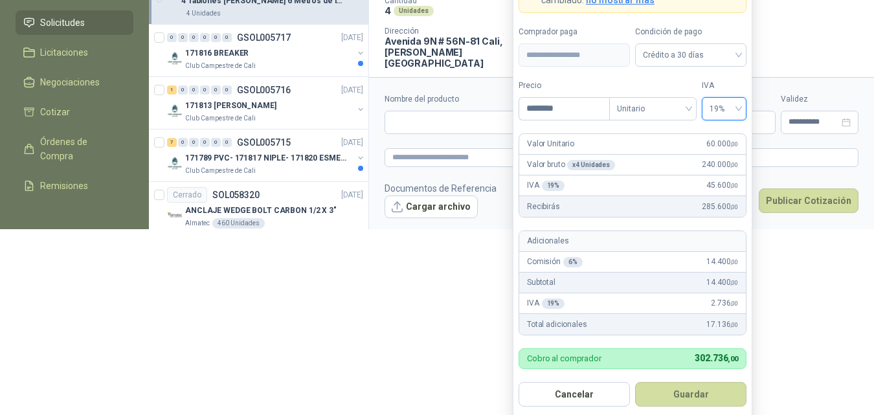
scroll to position [188, 0]
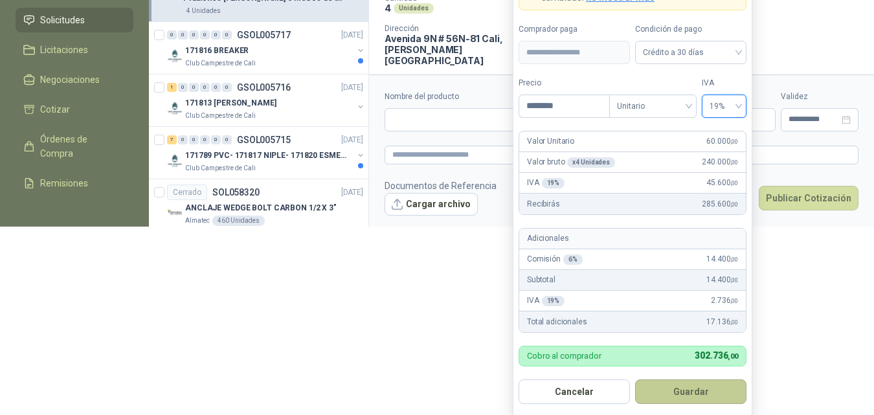
click at [677, 395] on button "Guardar" at bounding box center [690, 391] width 111 height 25
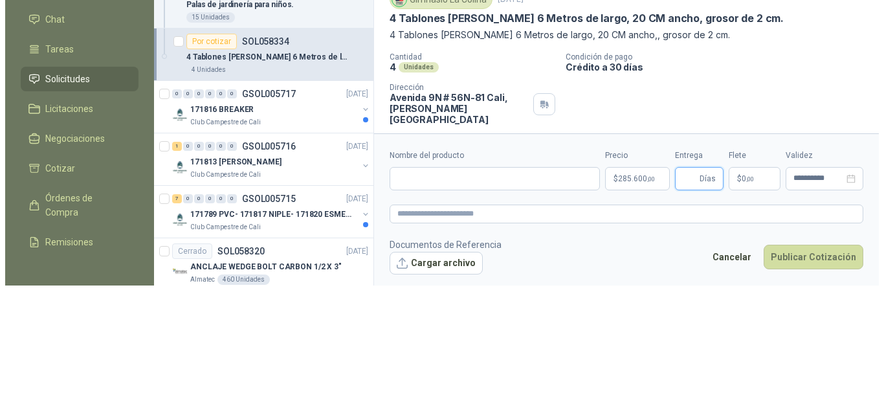
scroll to position [0, 0]
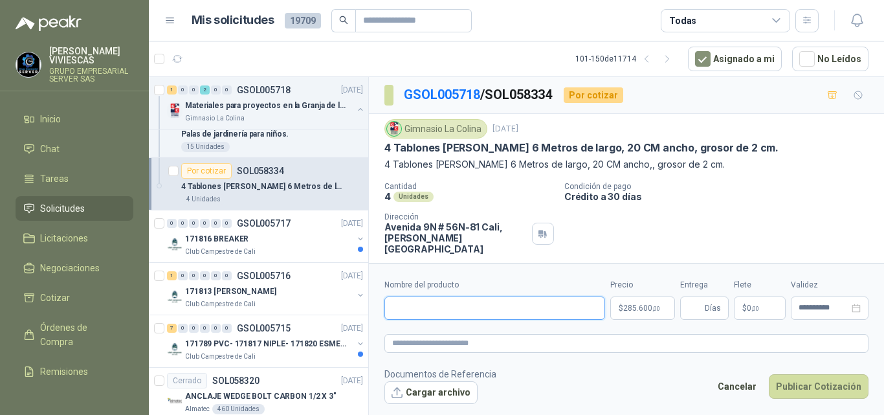
click at [434, 304] on input "Nombre del producto" at bounding box center [494, 307] width 221 height 23
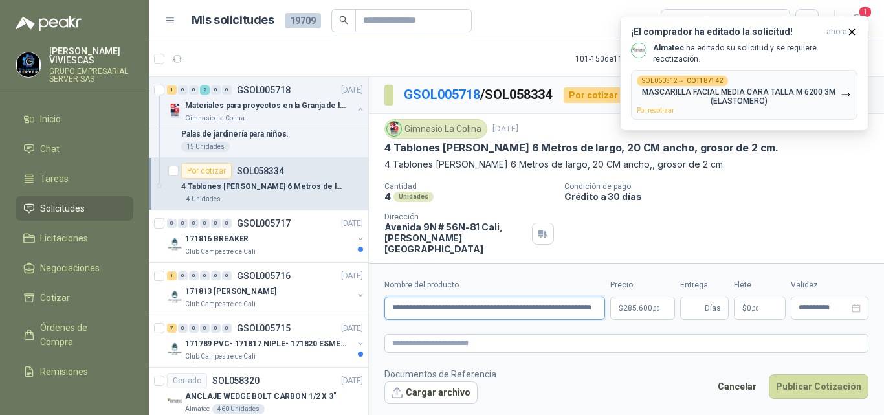
scroll to position [0, 25]
click at [522, 307] on input "**********" at bounding box center [494, 307] width 221 height 23
type input "**********"
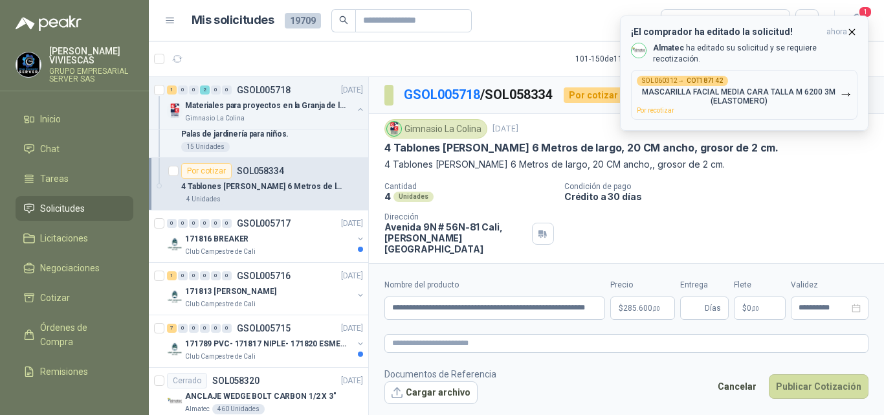
click at [854, 31] on icon "button" at bounding box center [852, 32] width 11 height 11
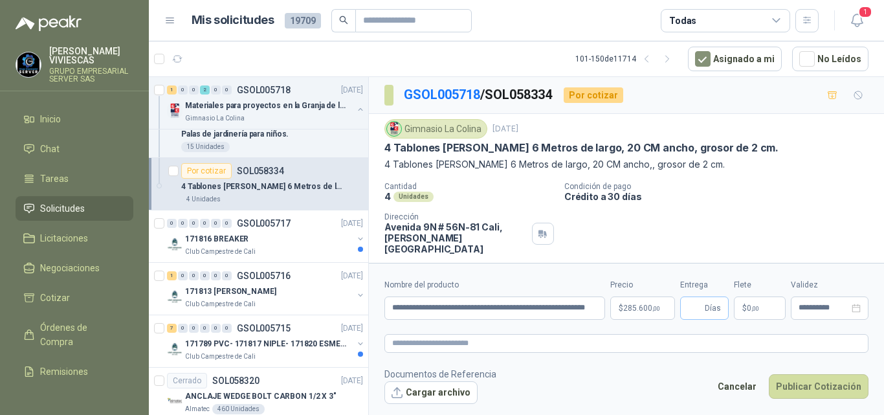
click at [704, 309] on span "Días" at bounding box center [704, 307] width 49 height 23
click at [697, 307] on input "Entrega" at bounding box center [695, 308] width 14 height 22
type input "*"
click at [744, 305] on span "$" at bounding box center [744, 308] width 5 height 8
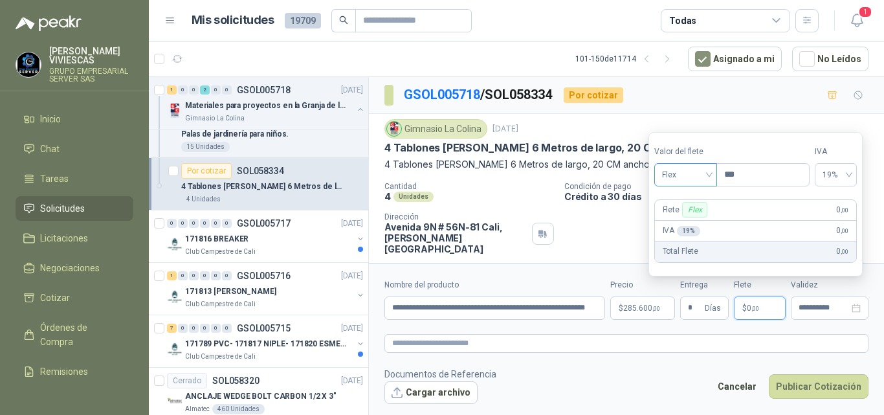
click at [670, 173] on span "Flex" at bounding box center [685, 174] width 47 height 19
click at [677, 216] on div "Incluido" at bounding box center [687, 223] width 45 height 14
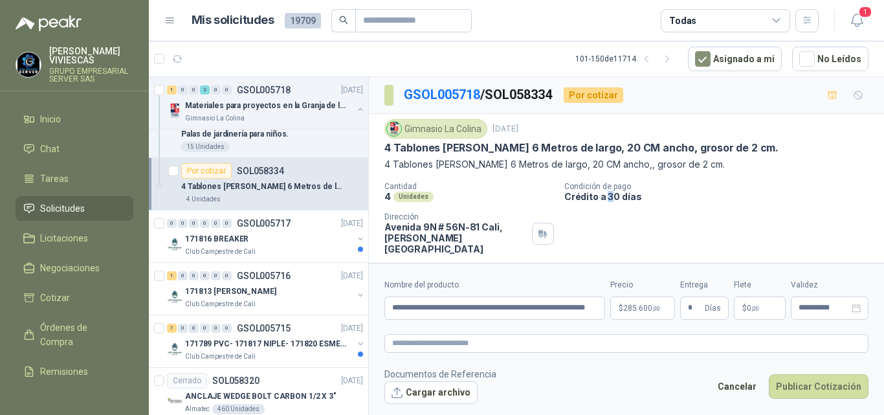
click at [610, 227] on div "Cantidad 4 Unidades Condición de pago Crédito a 30 días Dirección Avenida 9N # …" at bounding box center [626, 218] width 484 height 72
click at [636, 303] on p "$ 285.600 ,00" at bounding box center [642, 307] width 65 height 23
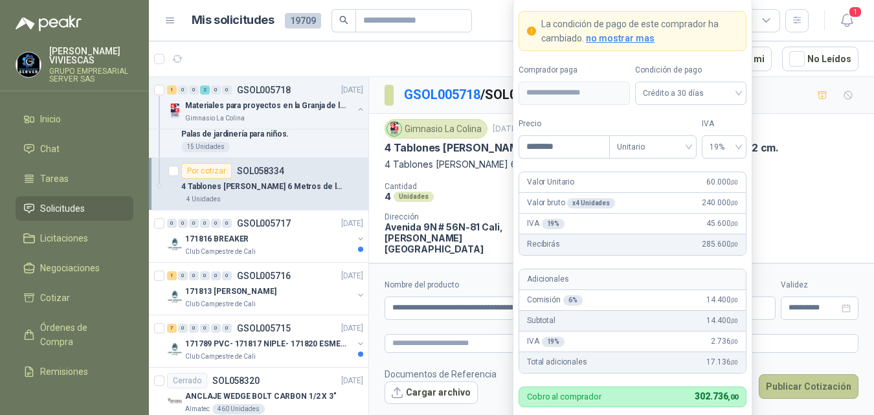
click at [793, 382] on button "Publicar Cotización" at bounding box center [809, 386] width 100 height 25
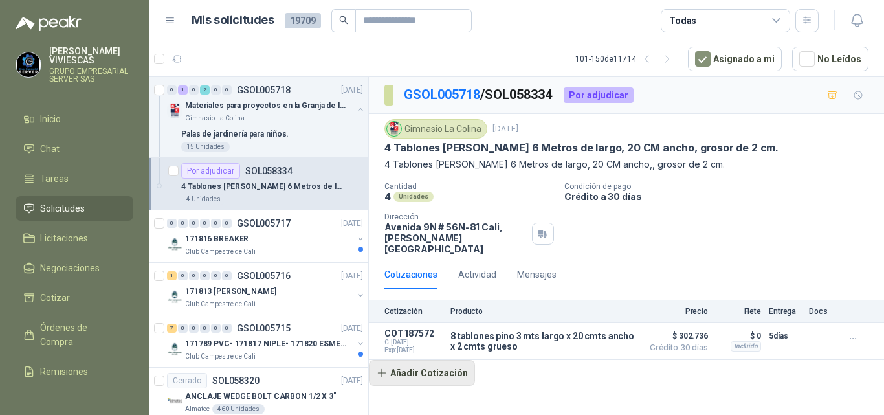
click at [443, 361] on button "Añadir Cotización" at bounding box center [422, 373] width 106 height 26
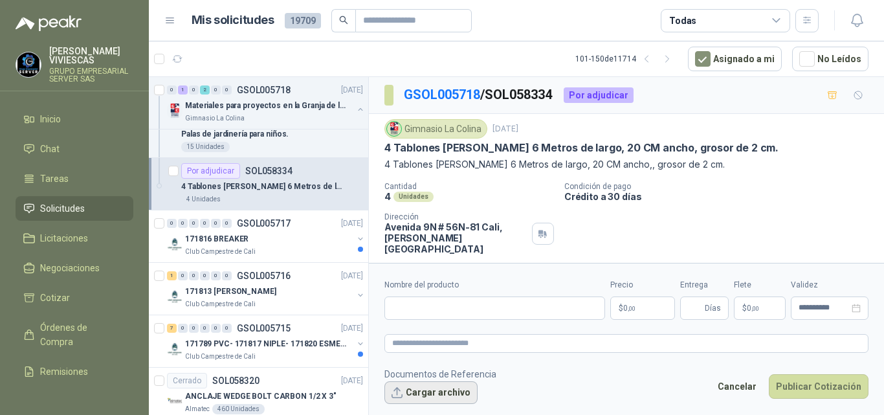
click at [449, 391] on button "Cargar archivo" at bounding box center [430, 392] width 93 height 23
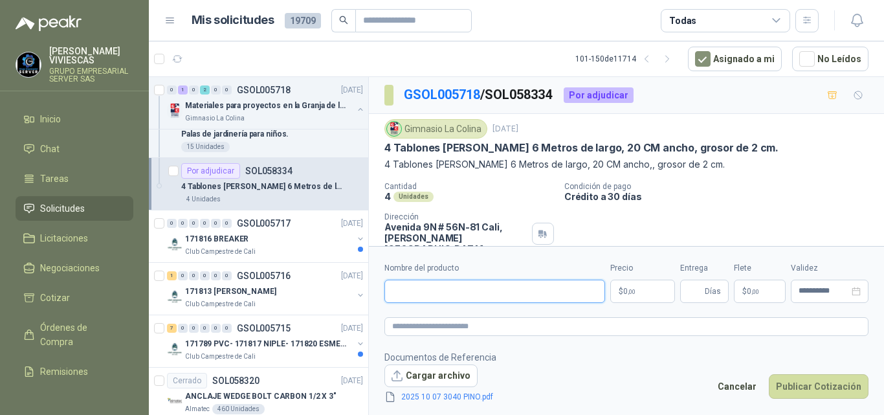
click at [404, 287] on input "Nombre del producto" at bounding box center [494, 291] width 221 height 23
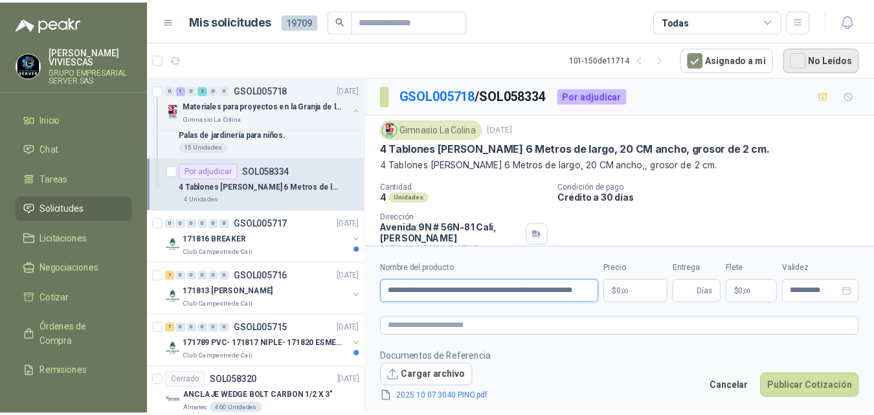
scroll to position [0, 39]
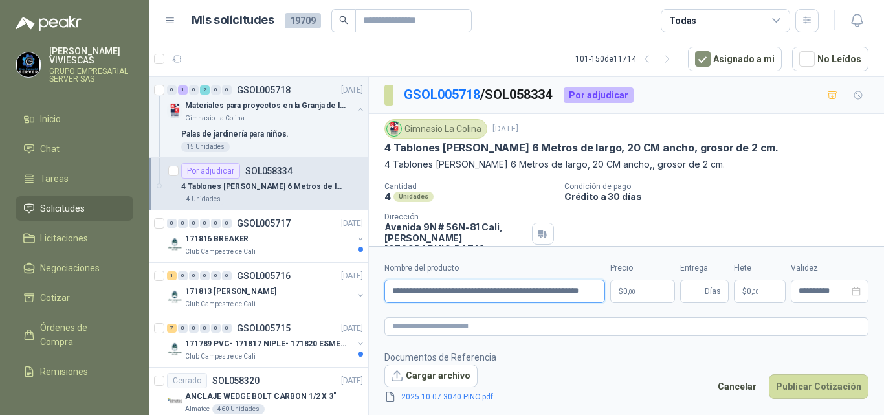
type input "**********"
click at [625, 290] on body "RODRIGO VIVIESCAS GRUPO EMPRESARIAL SERVER SAS Inicio Chat Tareas Solicitudes L…" at bounding box center [442, 207] width 884 height 415
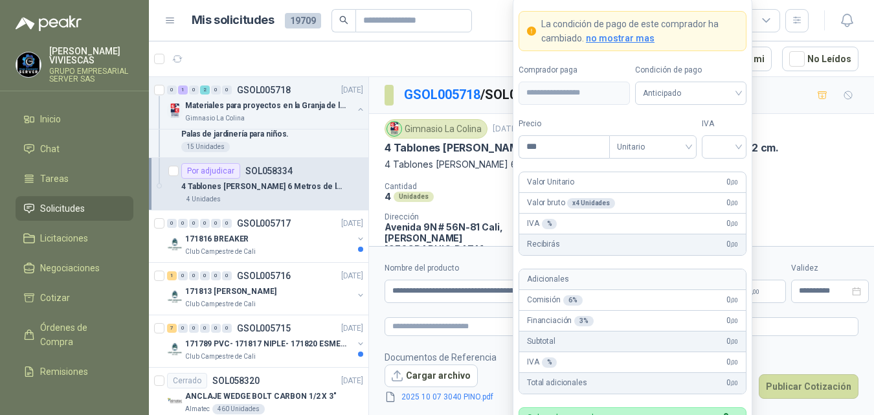
scroll to position [0, 0]
type input "********"
click at [724, 147] on input "search" at bounding box center [723, 145] width 29 height 19
click at [721, 174] on div "19%" at bounding box center [724, 174] width 24 height 14
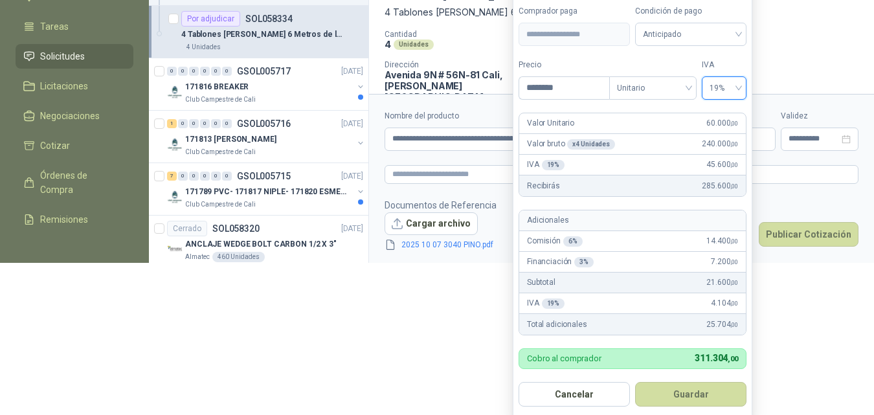
scroll to position [155, 0]
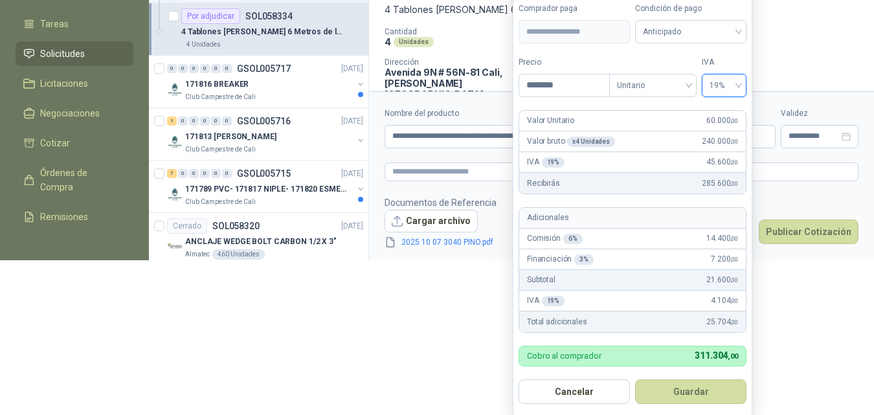
click at [694, 386] on button "Guardar" at bounding box center [690, 391] width 111 height 25
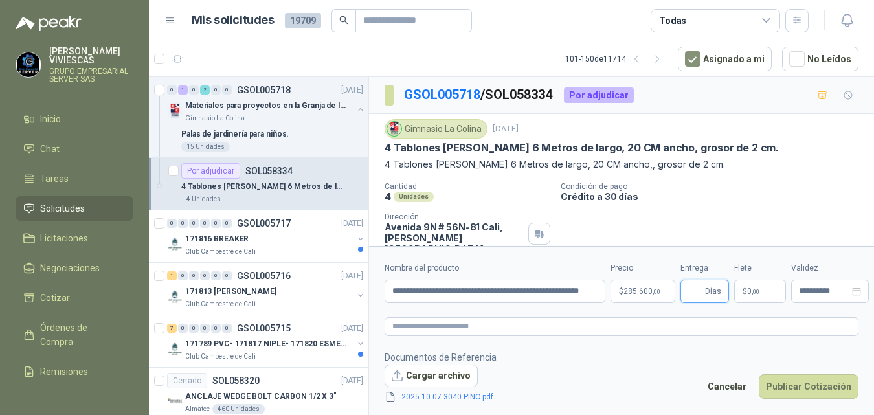
scroll to position [0, 0]
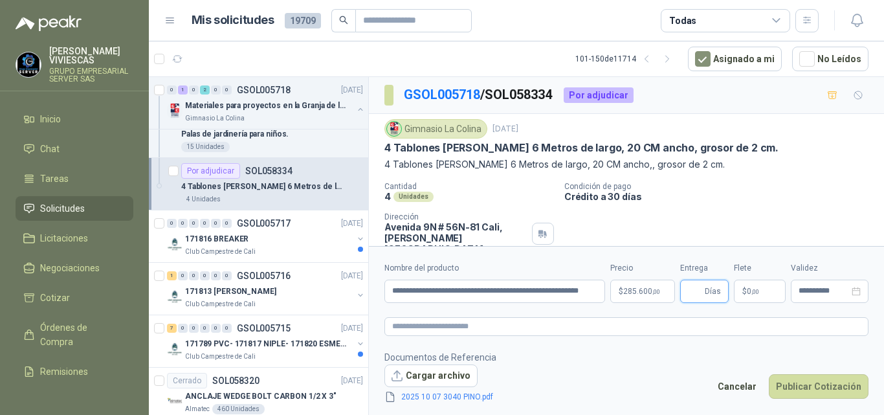
click at [691, 287] on input "Entrega" at bounding box center [695, 291] width 14 height 22
type input "*"
click at [753, 289] on span ",00" at bounding box center [755, 291] width 8 height 7
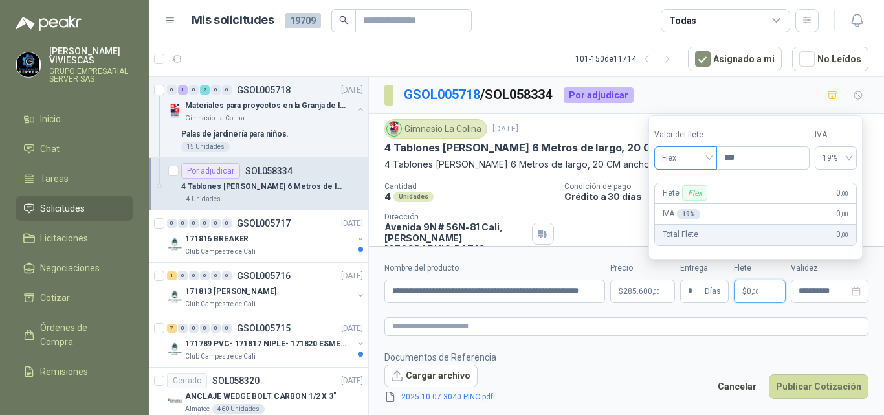
click at [681, 155] on span "Flex" at bounding box center [685, 157] width 47 height 19
click at [675, 205] on div "Incluido" at bounding box center [687, 206] width 45 height 14
click at [612, 280] on p "$ 285.600 ,00" at bounding box center [642, 291] width 65 height 23
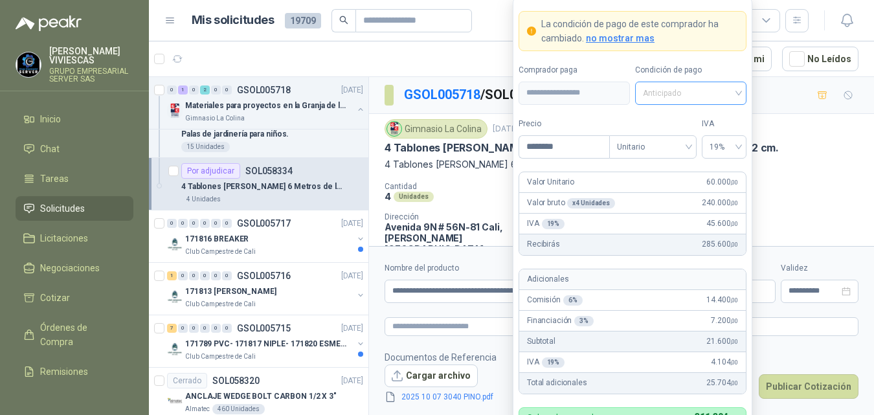
click at [669, 92] on span "Anticipado" at bounding box center [691, 92] width 96 height 19
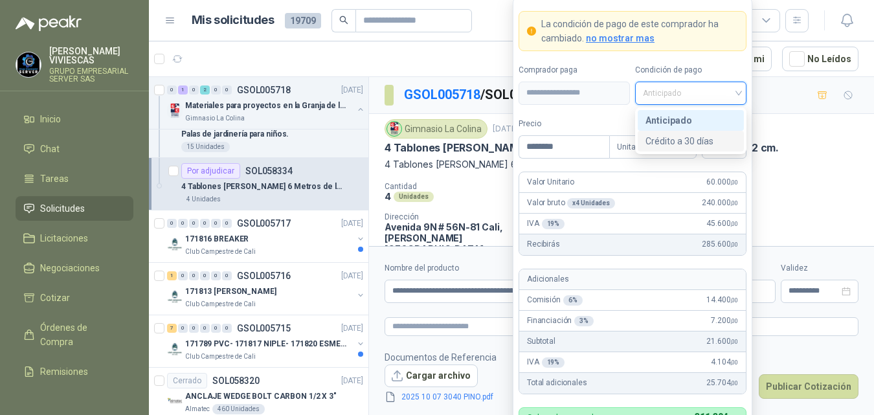
click at [672, 141] on div "Crédito a 30 días" at bounding box center [690, 141] width 91 height 14
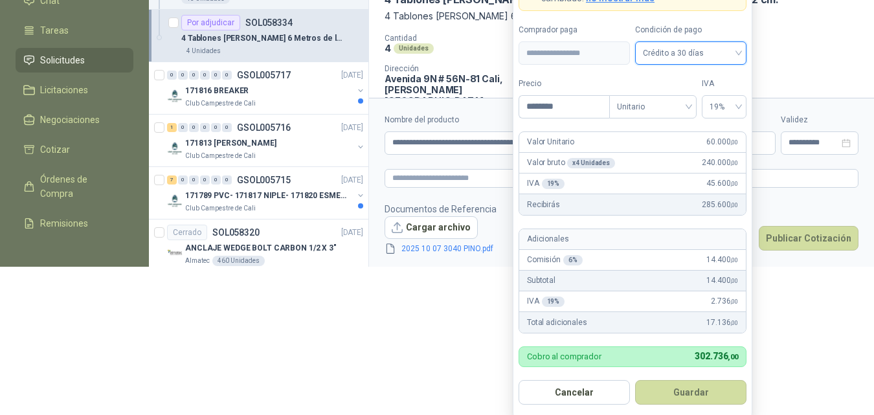
scroll to position [154, 0]
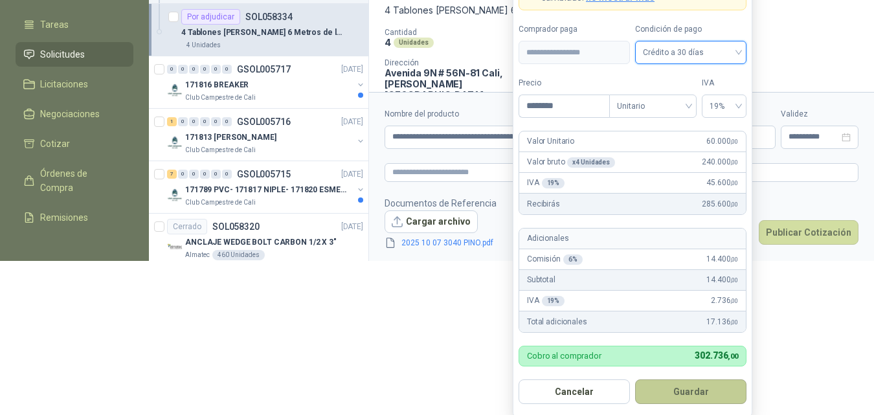
click at [686, 386] on button "Guardar" at bounding box center [690, 391] width 111 height 25
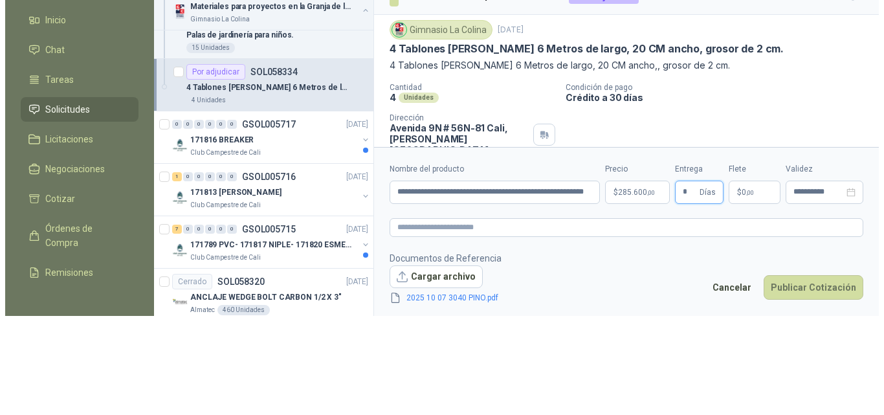
scroll to position [0, 0]
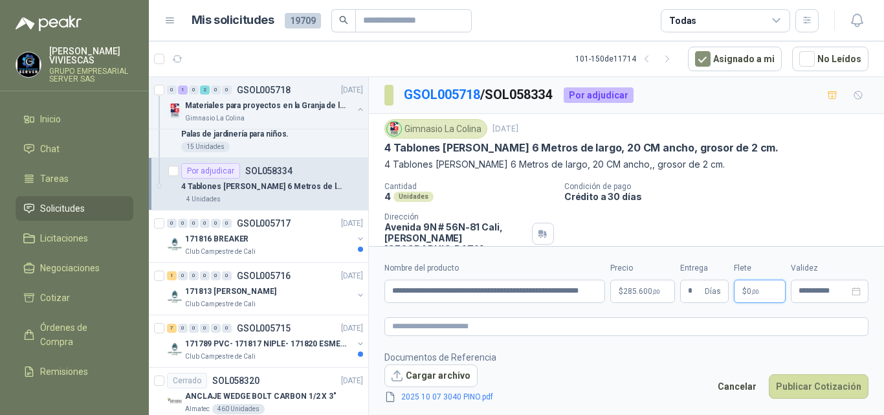
click at [743, 289] on span "$" at bounding box center [744, 291] width 5 height 8
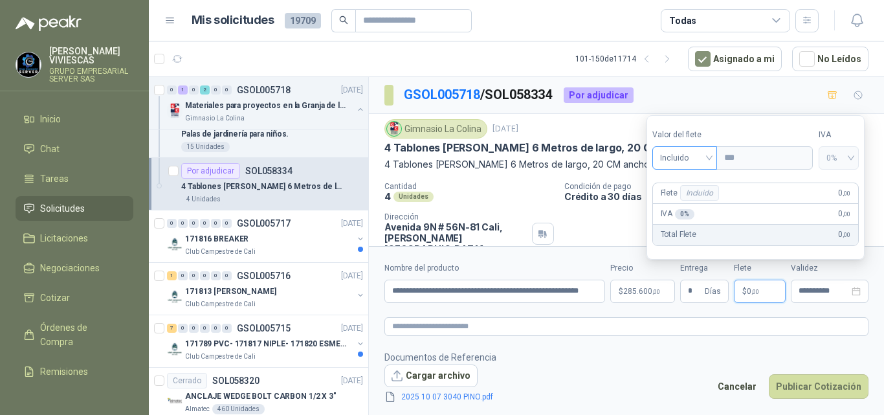
click at [672, 155] on span "Incluido" at bounding box center [685, 157] width 50 height 19
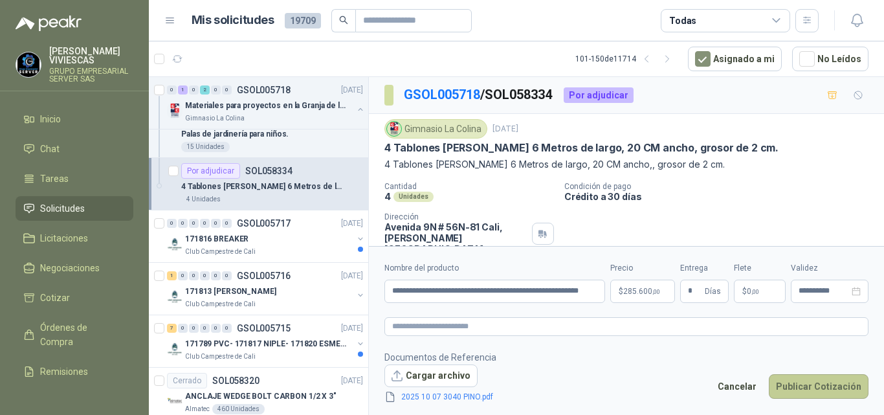
click at [814, 386] on button "Publicar Cotización" at bounding box center [819, 386] width 100 height 25
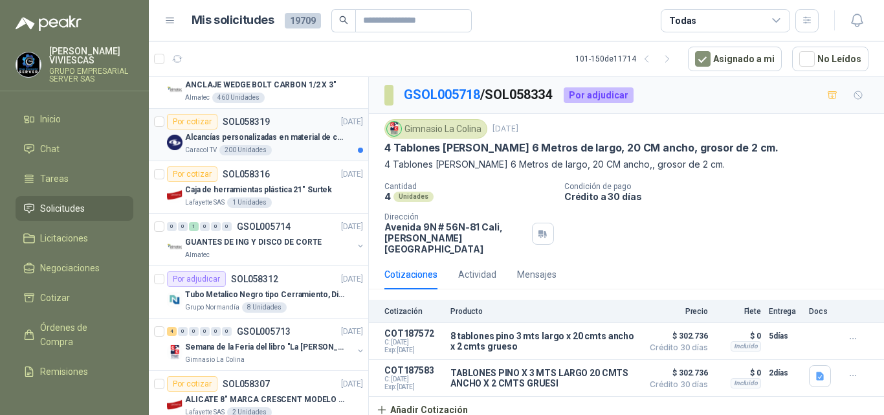
scroll to position [1553, 0]
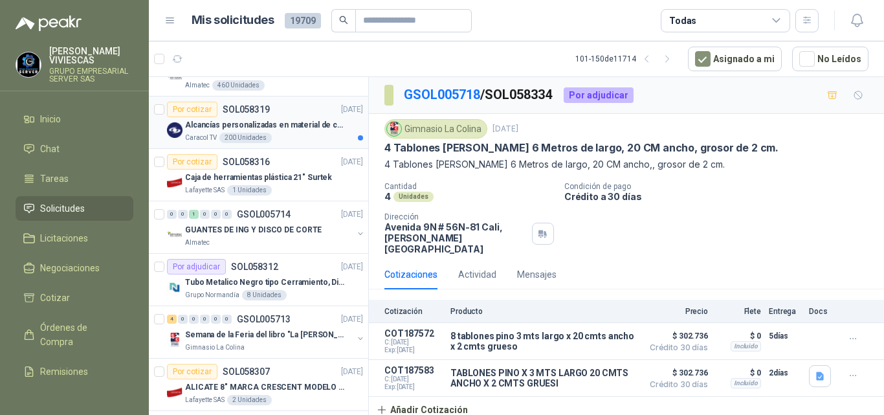
click at [291, 121] on p "Alcancías personalizadas en material de cerámica (VER ADJUNTO)" at bounding box center [265, 125] width 161 height 12
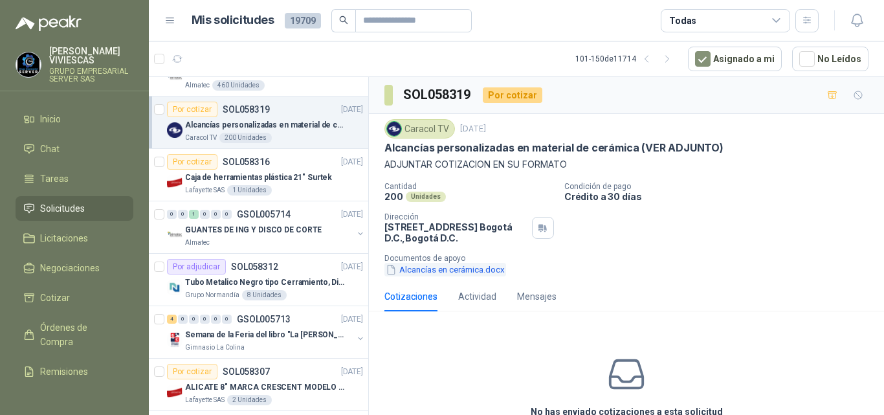
click at [465, 271] on button "Alcancías en cerámica.docx" at bounding box center [445, 270] width 122 height 14
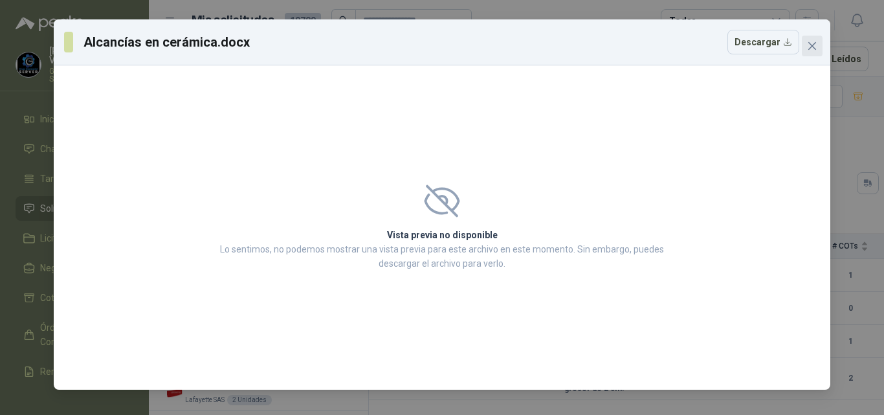
click at [812, 45] on icon "close" at bounding box center [812, 46] width 8 height 8
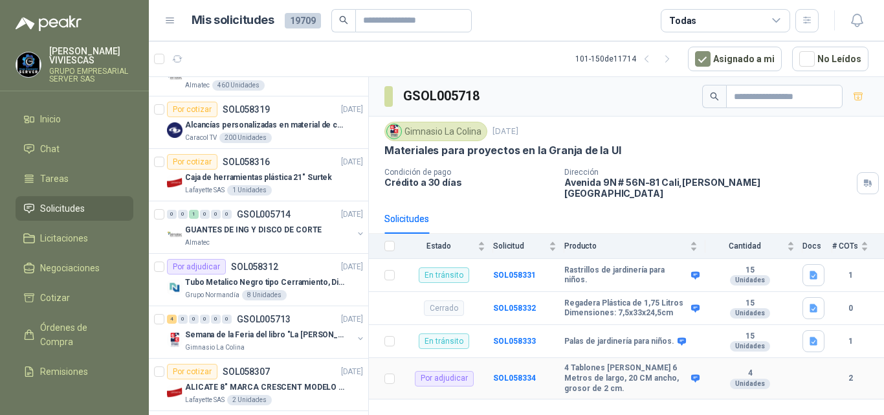
click at [748, 379] on div "Unidades" at bounding box center [750, 384] width 40 height 10
click at [747, 368] on b "4" at bounding box center [749, 373] width 89 height 10
click at [509, 373] on b "SOL058334" at bounding box center [514, 377] width 43 height 9
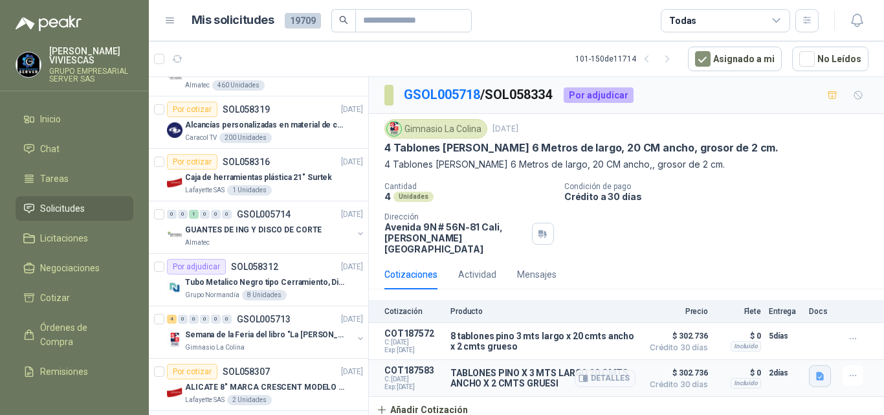
click at [821, 372] on icon "button" at bounding box center [820, 376] width 8 height 8
click at [780, 335] on button "2025 10 07 3040 PINO.pdf" at bounding box center [766, 337] width 113 height 14
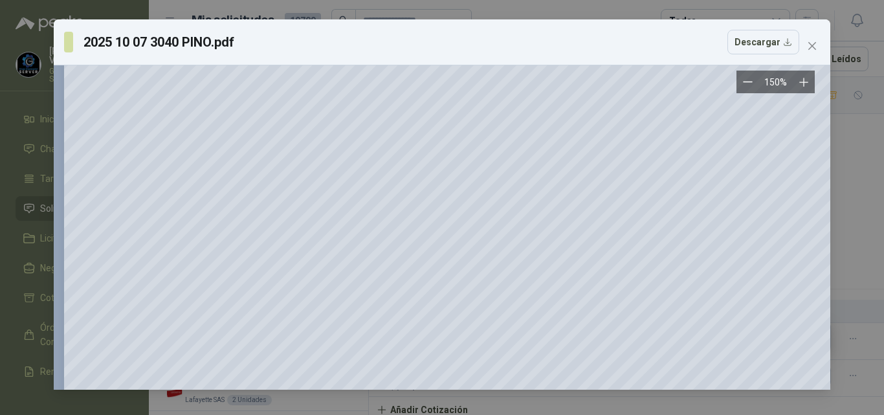
scroll to position [259, 0]
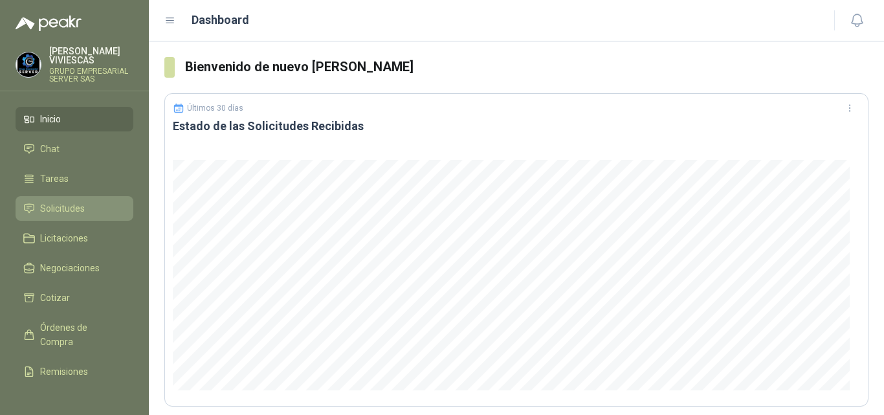
click at [67, 207] on span "Solicitudes" at bounding box center [62, 208] width 45 height 14
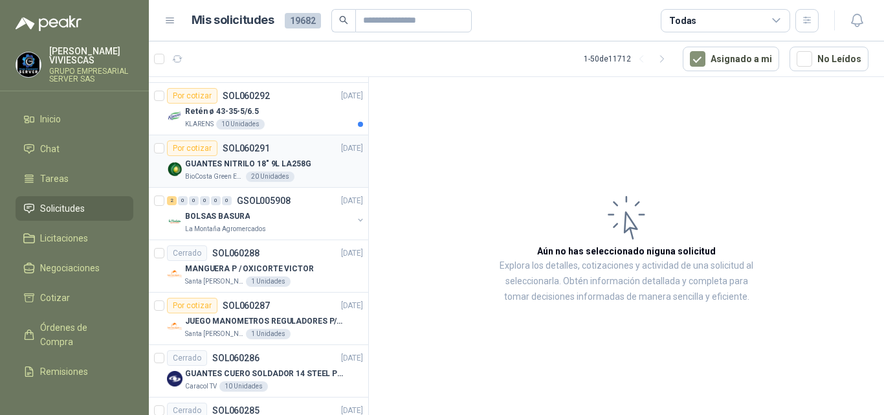
scroll to position [2200, 0]
